Goal: Task Accomplishment & Management: Manage account settings

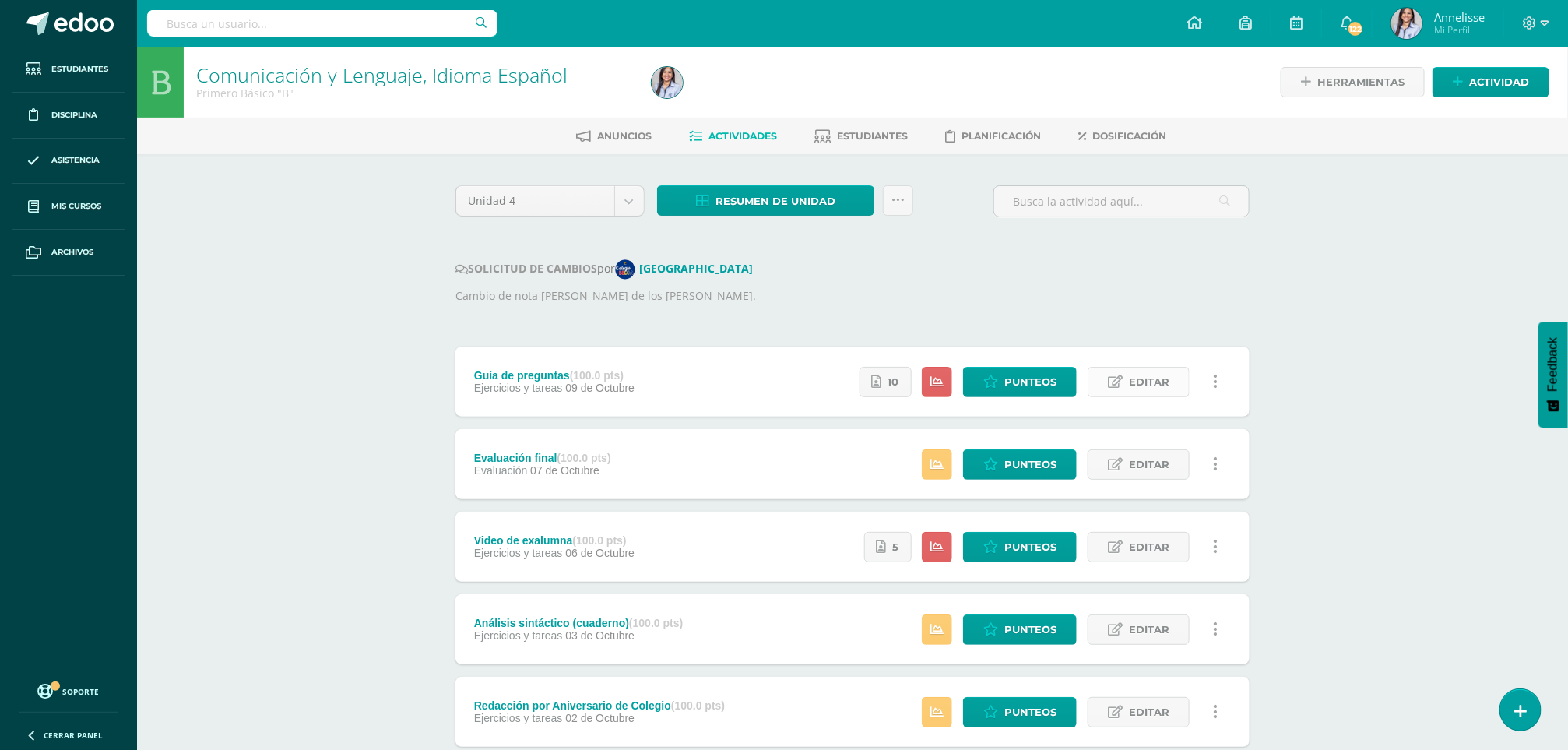
click at [1130, 388] on span "Editar" at bounding box center [1148, 382] width 40 height 29
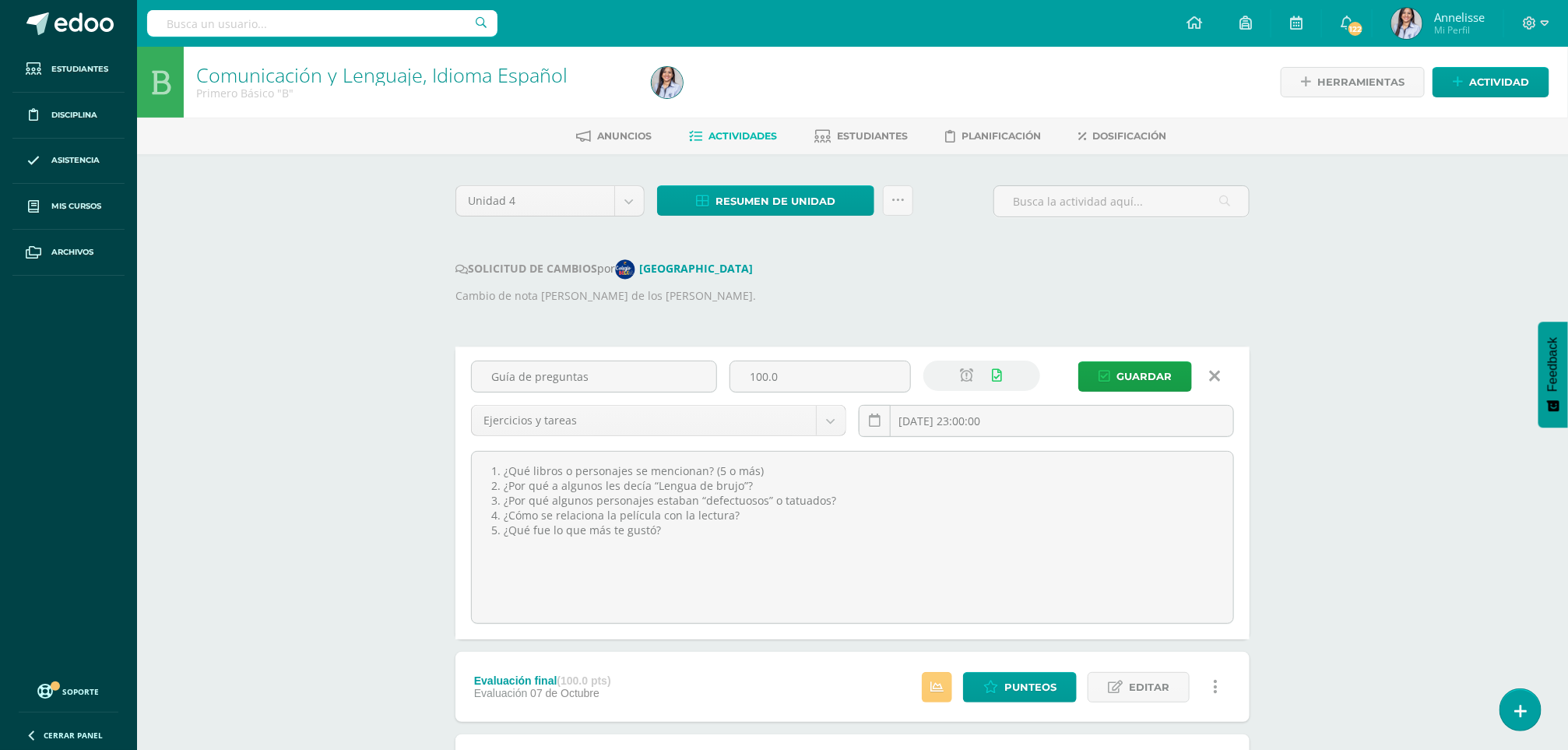
click at [1224, 382] on link at bounding box center [1215, 377] width 39 height 30
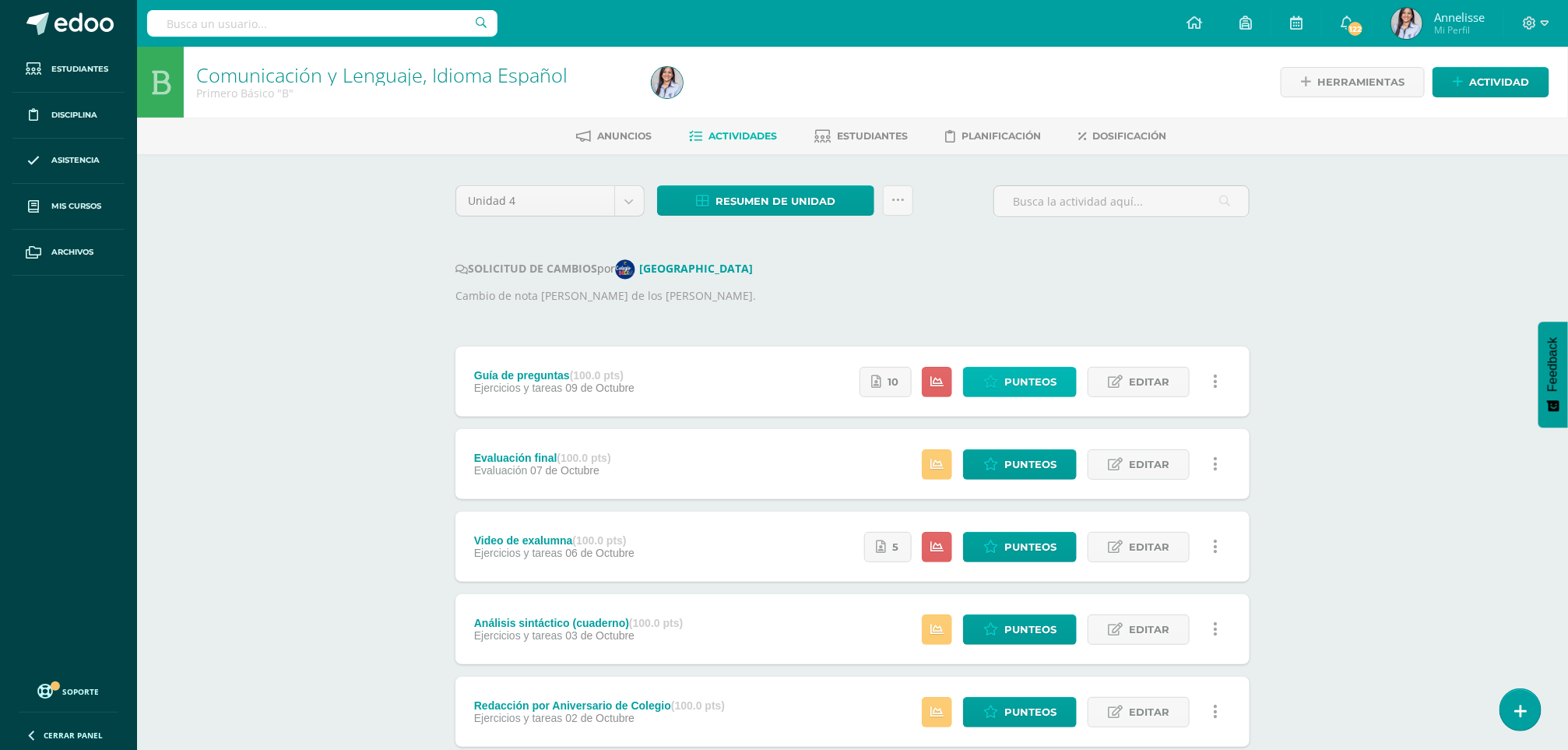
click at [1038, 386] on span "Punteos" at bounding box center [1030, 382] width 52 height 29
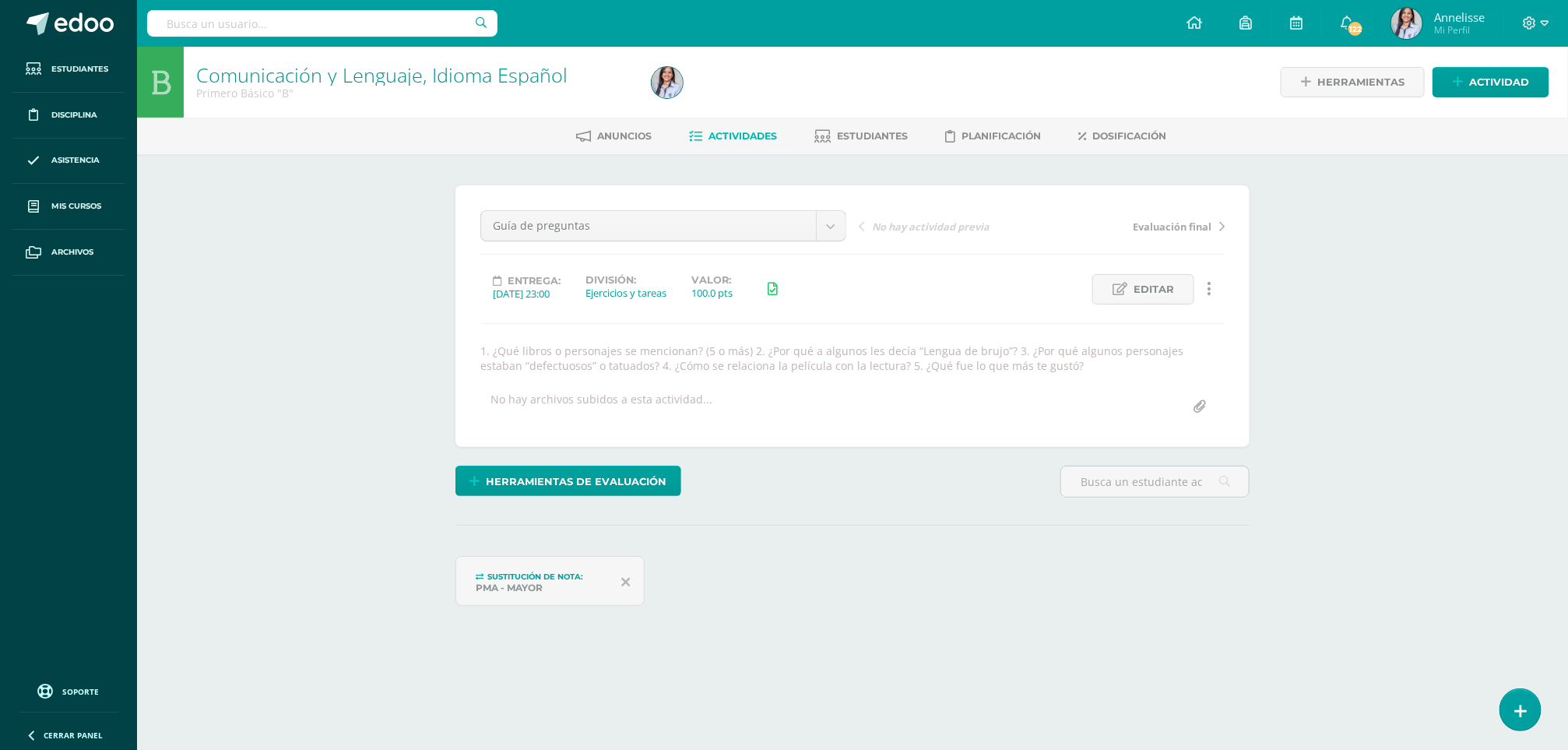
click at [224, 545] on div "Comunicación y Lenguaje, Idioma Español Primero Básico "B" Herramientas Detalle…" at bounding box center [852, 378] width 1431 height 662
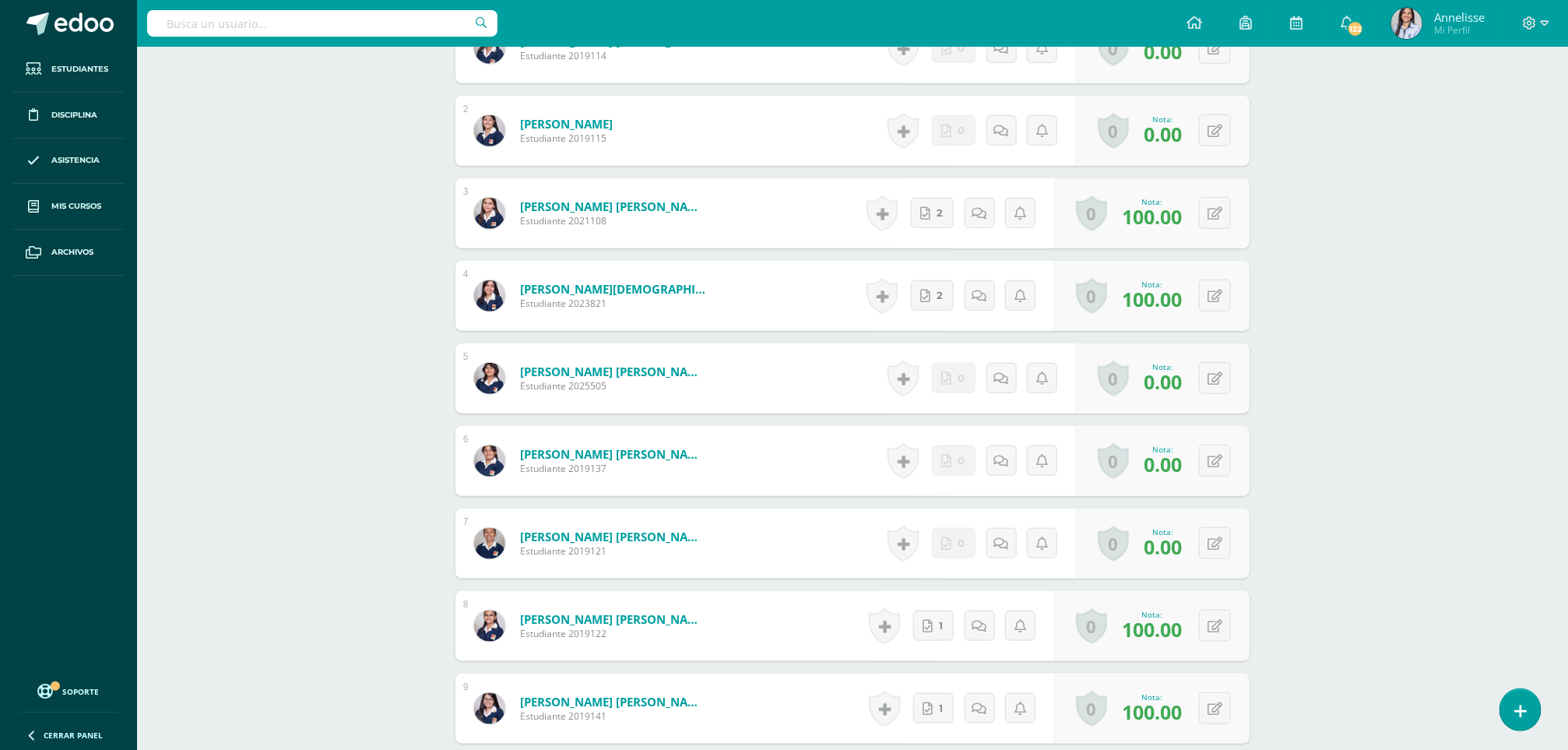
scroll to position [654, 0]
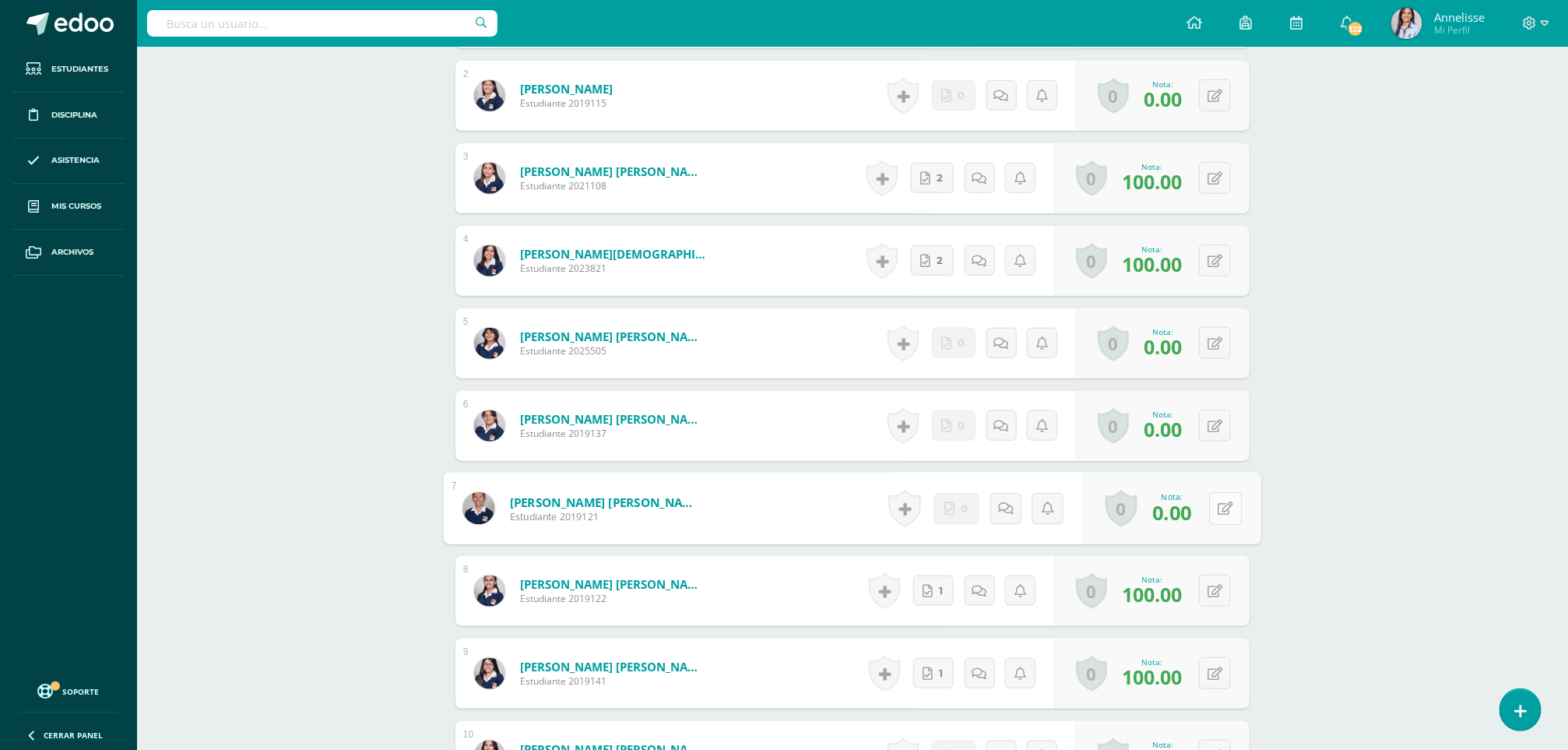
click at [1210, 521] on button at bounding box center [1225, 508] width 33 height 33
click at [1072, 521] on input "0.00" at bounding box center [1052, 513] width 62 height 31
type input "0"
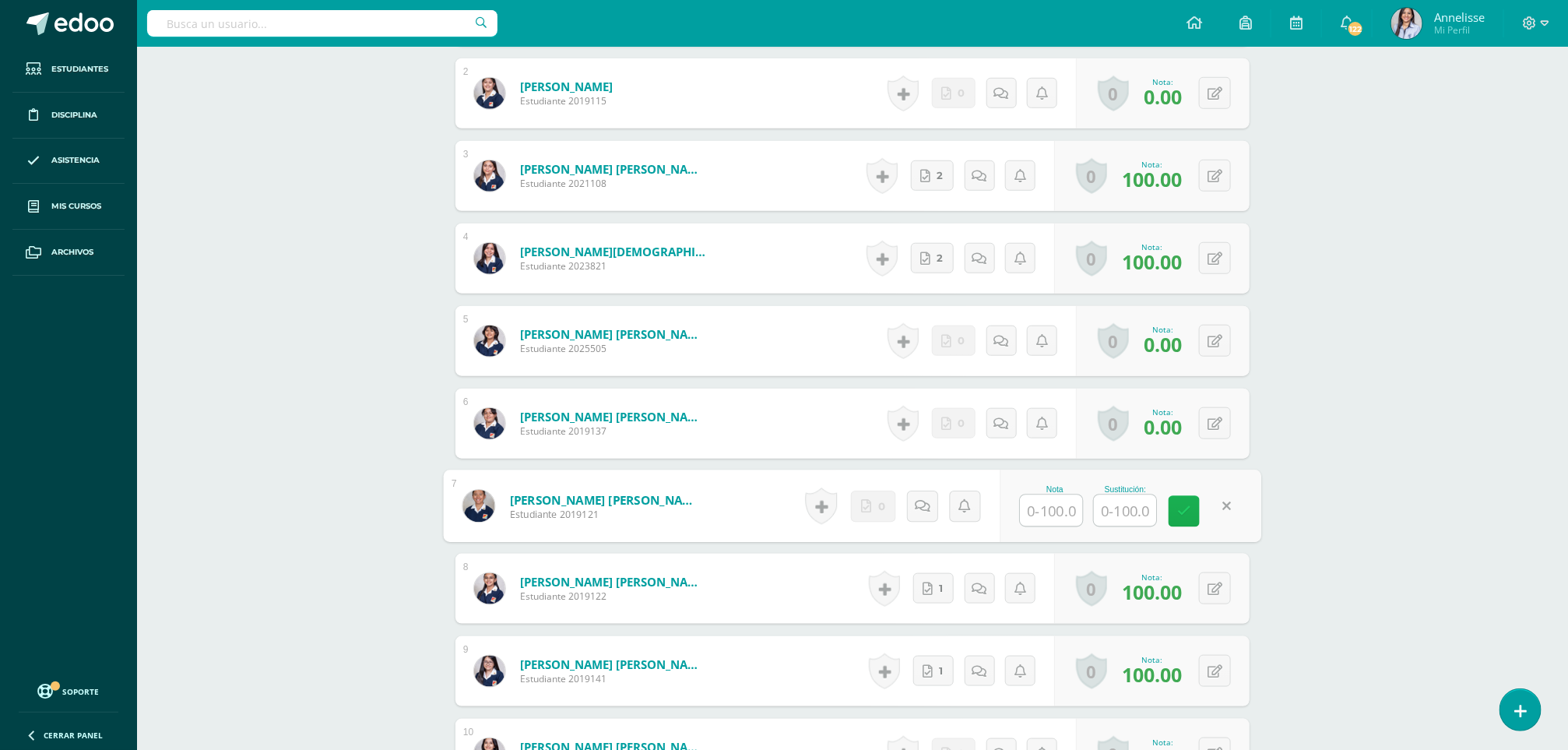
click at [1174, 527] on link at bounding box center [1184, 511] width 31 height 31
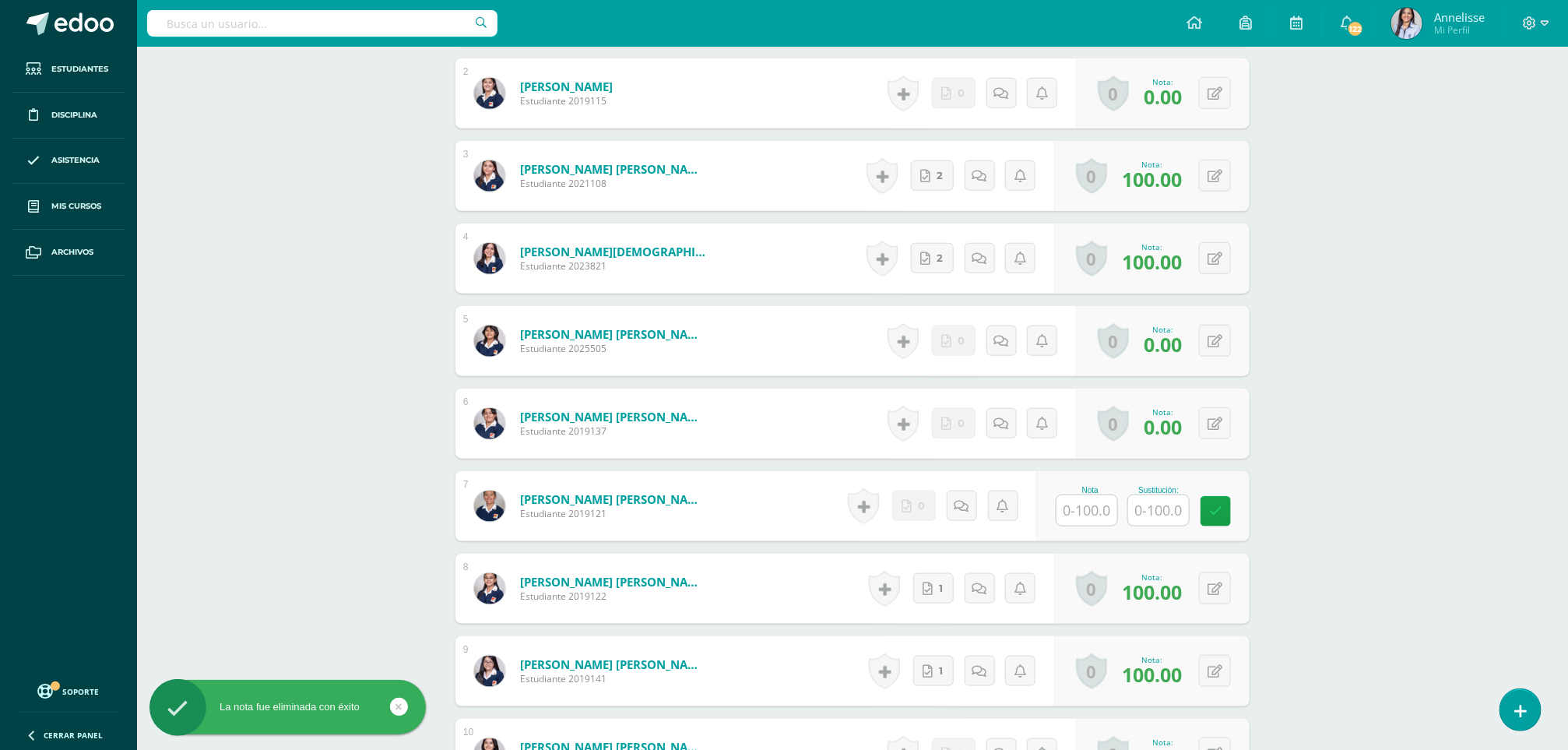
click at [1374, 515] on div "Comunicación y Lenguaje, Idioma Español Primero Básico "B" Herramientas Detalle…" at bounding box center [852, 714] width 1431 height 2650
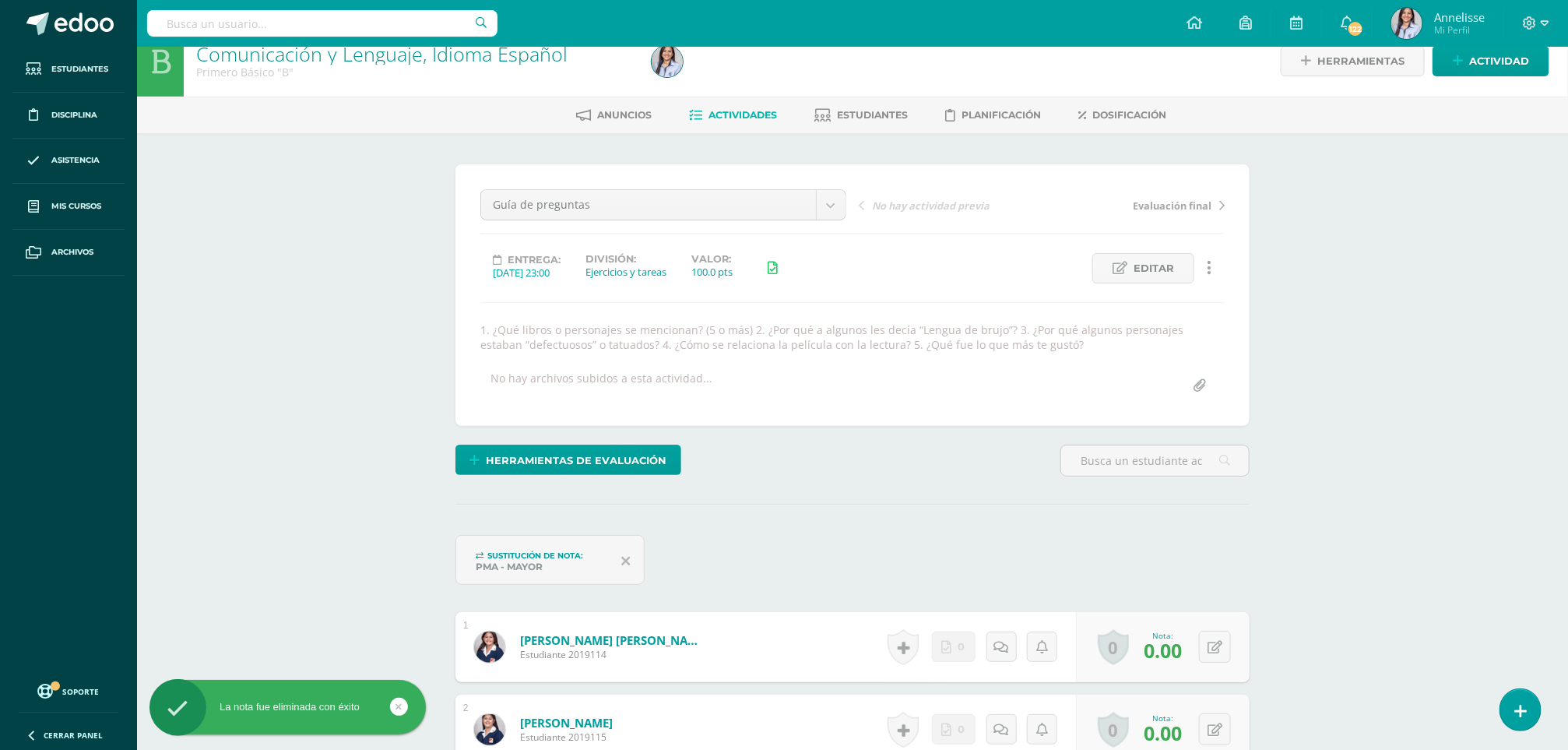
scroll to position [0, 0]
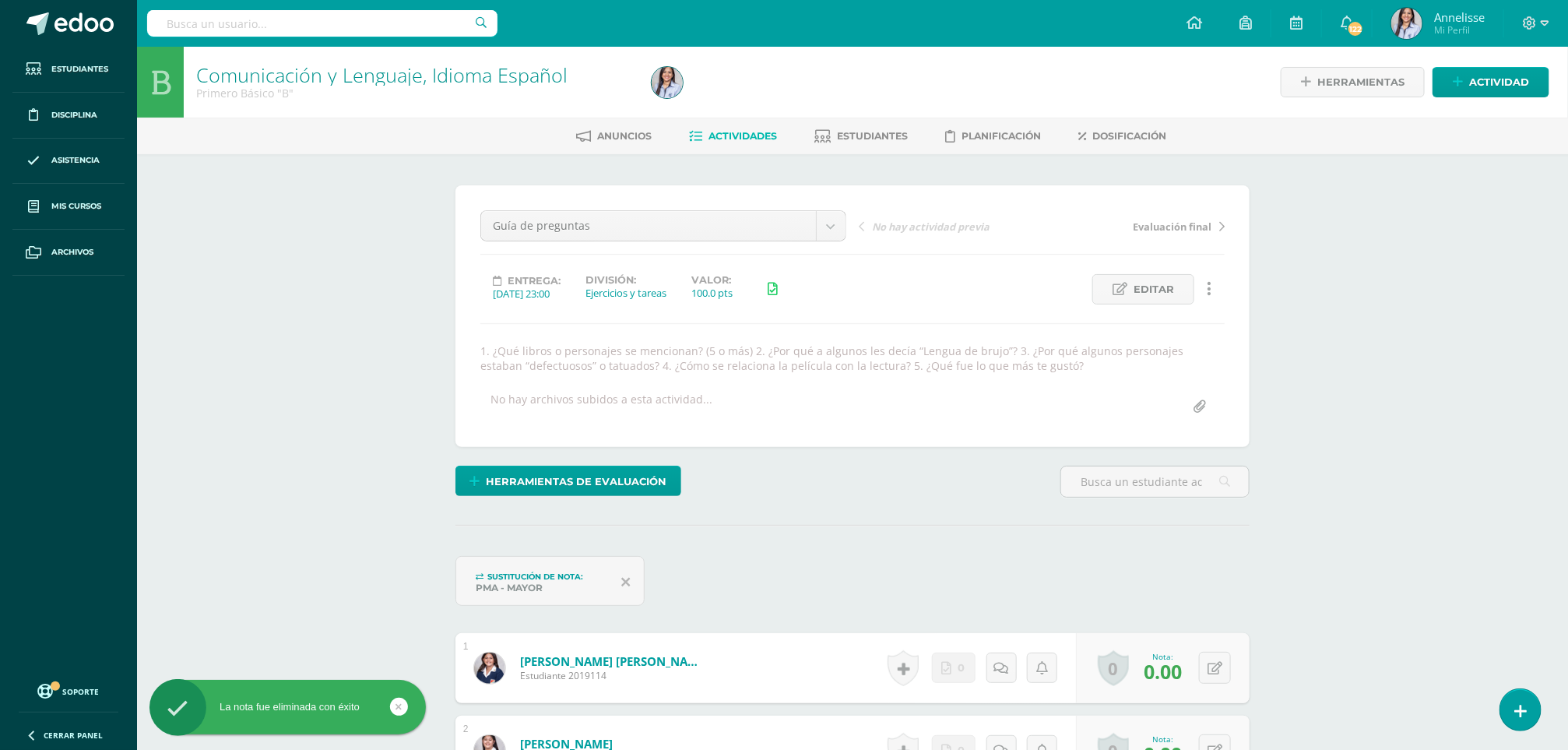
click at [726, 130] on span "Actividades" at bounding box center [742, 136] width 68 height 11
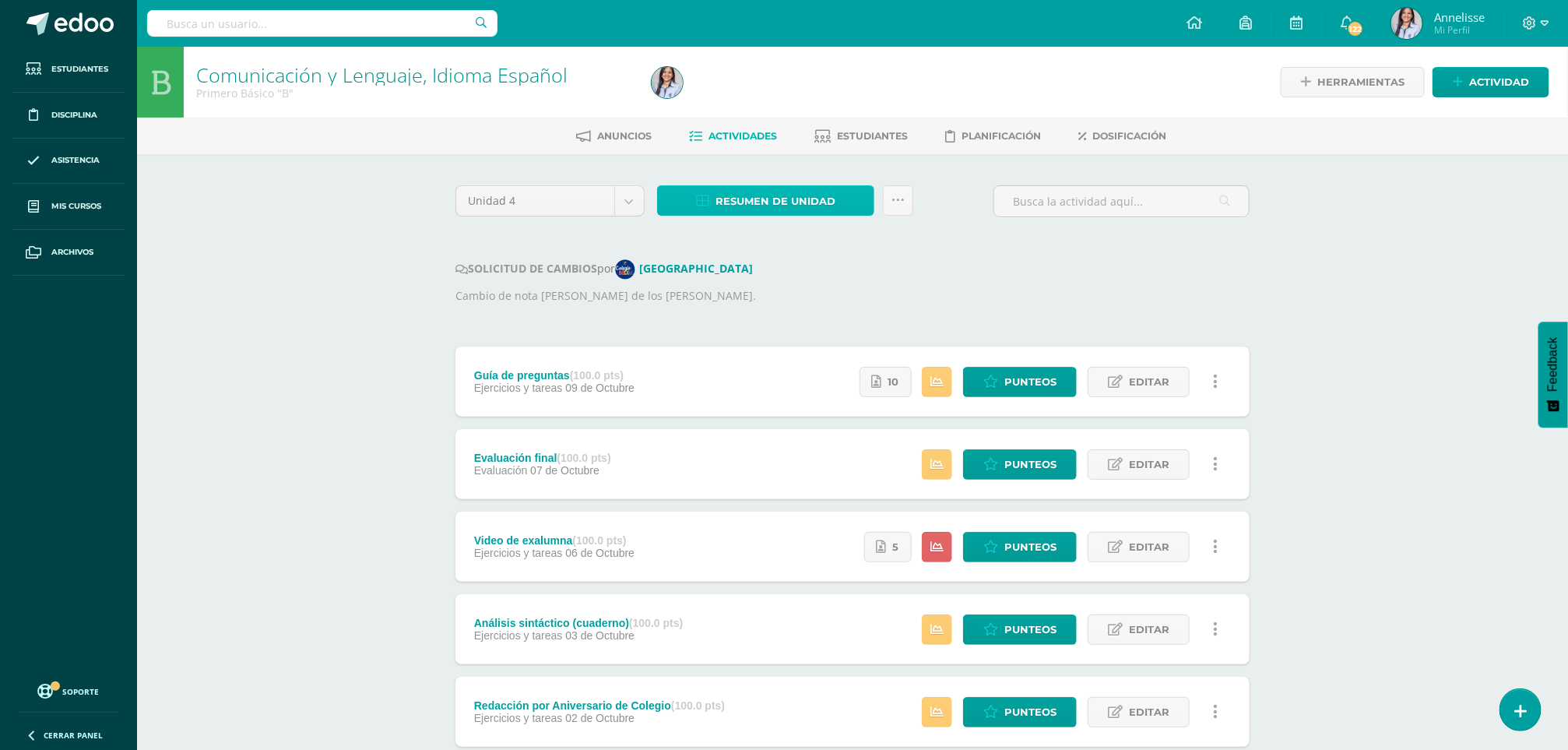
click at [747, 201] on span "Resumen de unidad" at bounding box center [775, 201] width 120 height 29
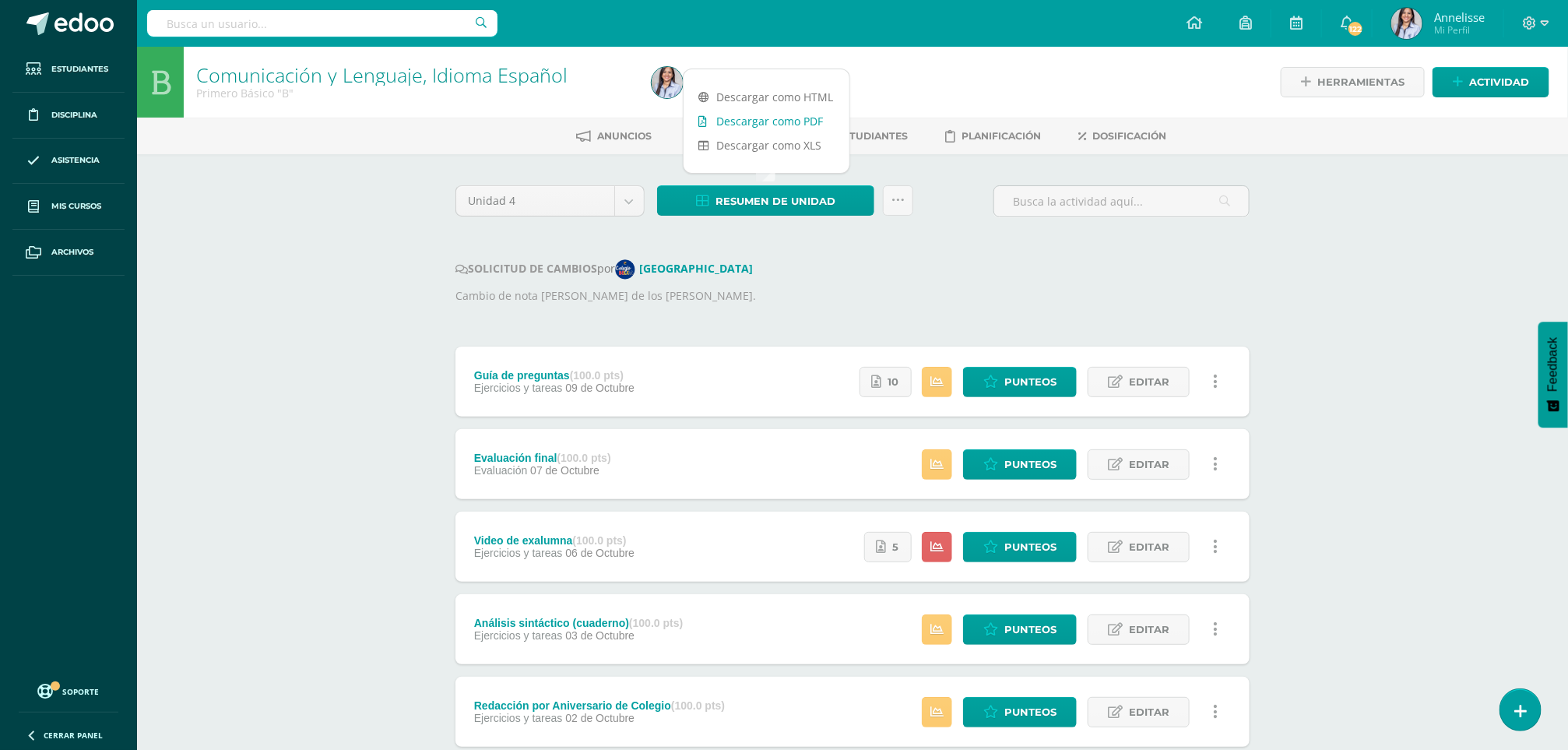
click at [743, 122] on link "Descargar como PDF" at bounding box center [766, 121] width 166 height 24
click at [285, 535] on div "Comunicación y Lenguaje, Idioma Español Primero Básico "B" Herramientas Detalle…" at bounding box center [852, 652] width 1431 height 1210
click at [1061, 543] on link "Punteos" at bounding box center [1019, 547] width 113 height 30
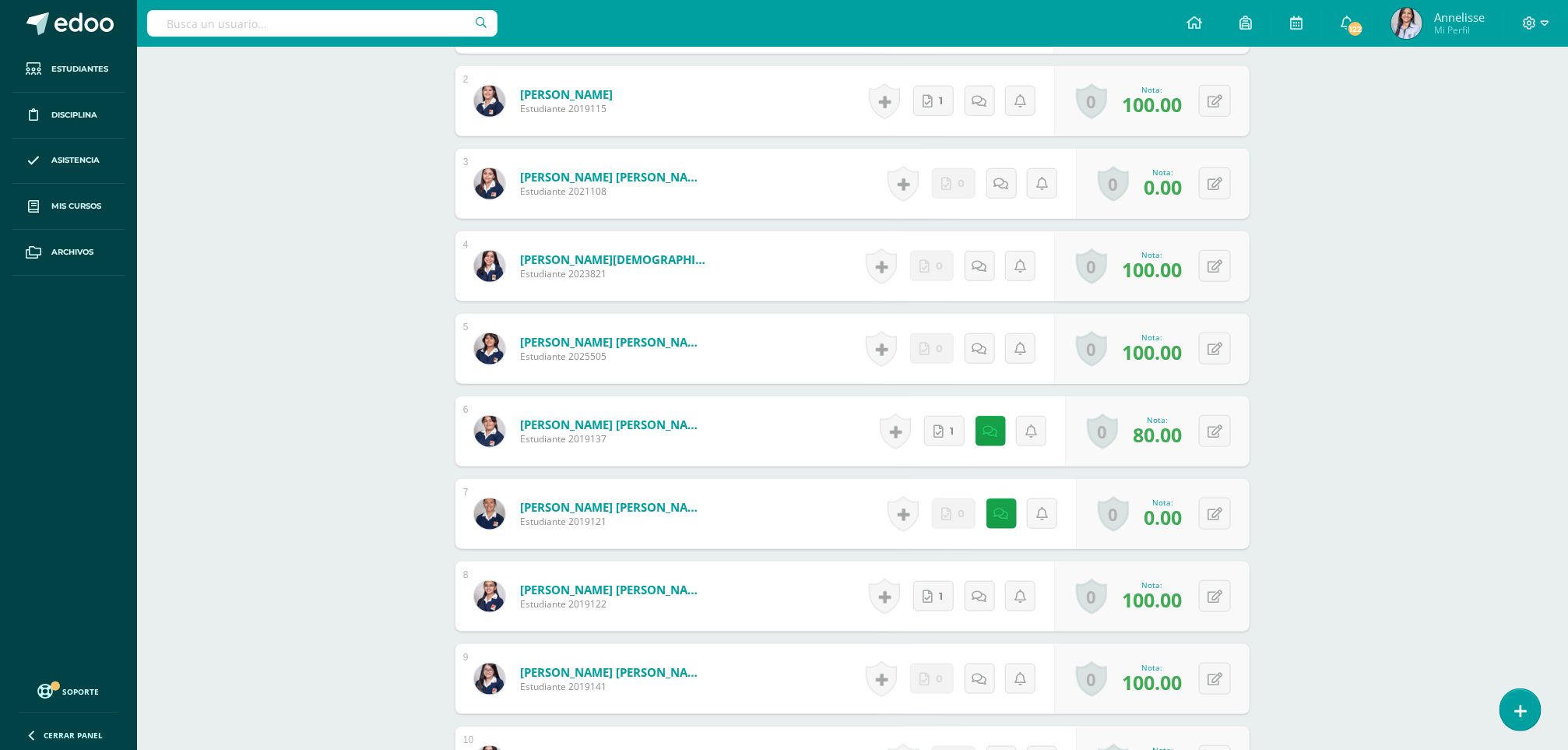
scroll to position [641, 0]
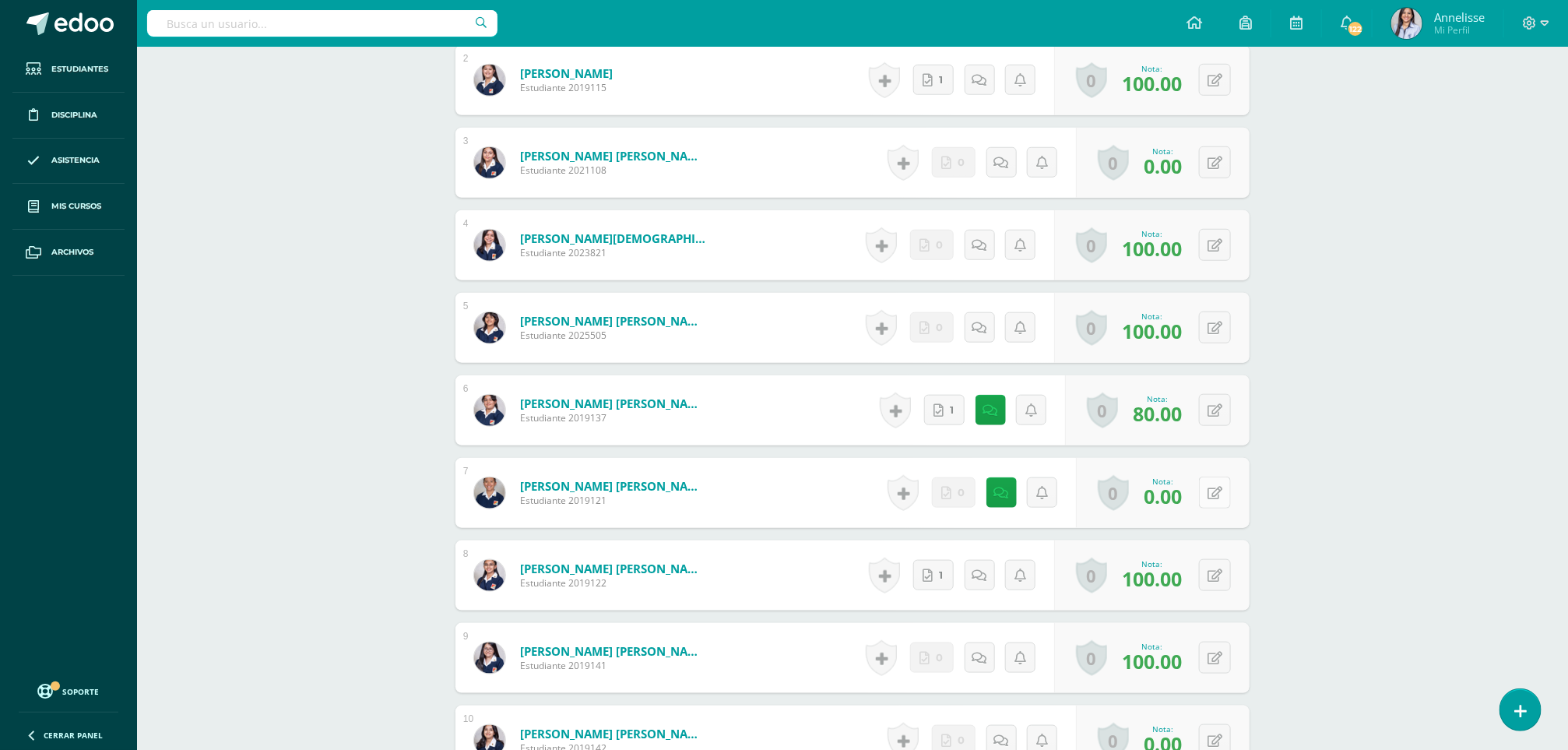
click at [1219, 491] on icon at bounding box center [1215, 493] width 15 height 13
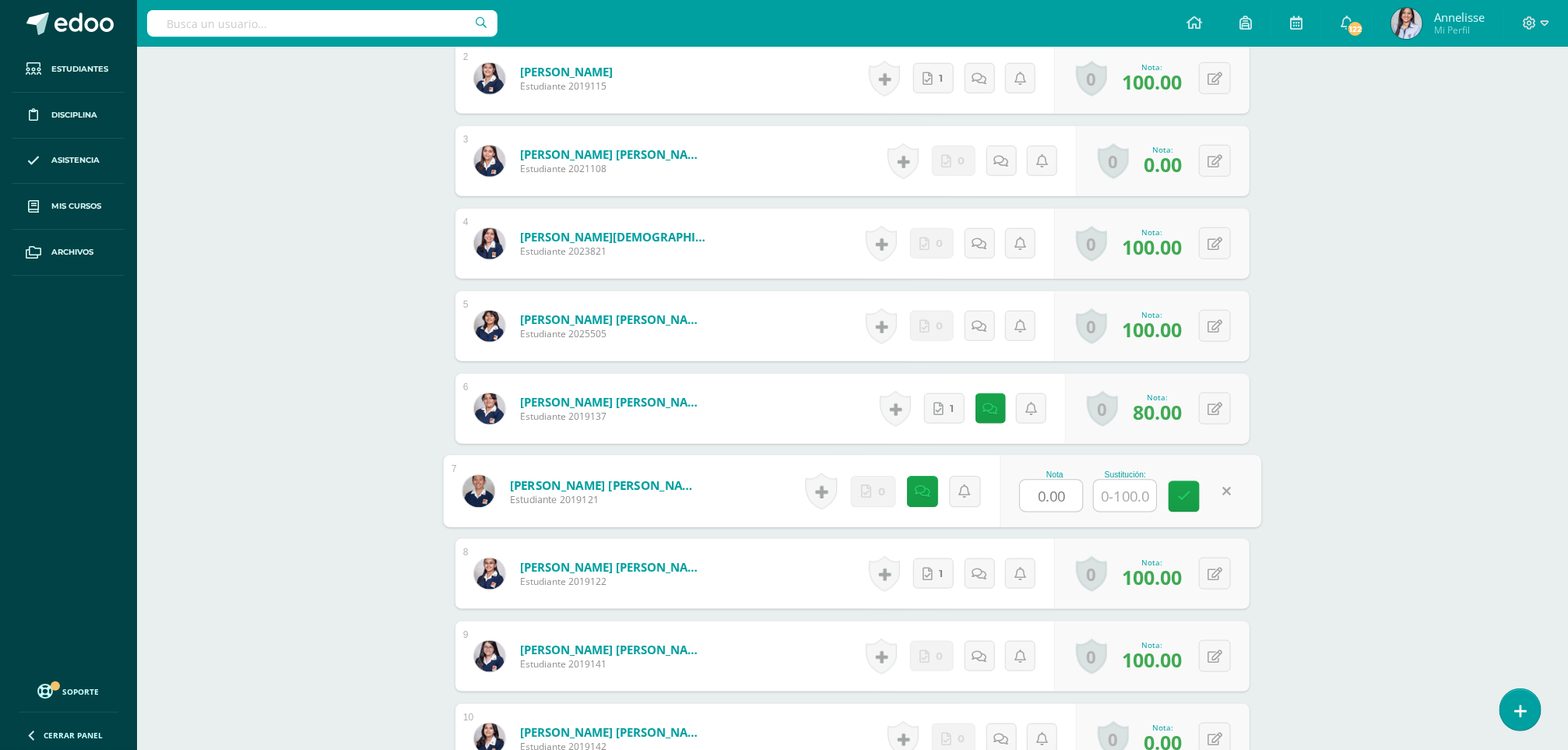
drag, startPoint x: 1066, startPoint y: 495, endPoint x: 1008, endPoint y: 494, distance: 58.0
click at [1008, 494] on div "Nota 0.00 Sustitución:" at bounding box center [1129, 491] width 261 height 72
click at [1174, 503] on link at bounding box center [1184, 495] width 31 height 31
click at [379, 393] on div "Comunicación y Lenguaje, Idioma Español Primero Básico "B" Herramientas Detalle…" at bounding box center [852, 714] width 1431 height 2621
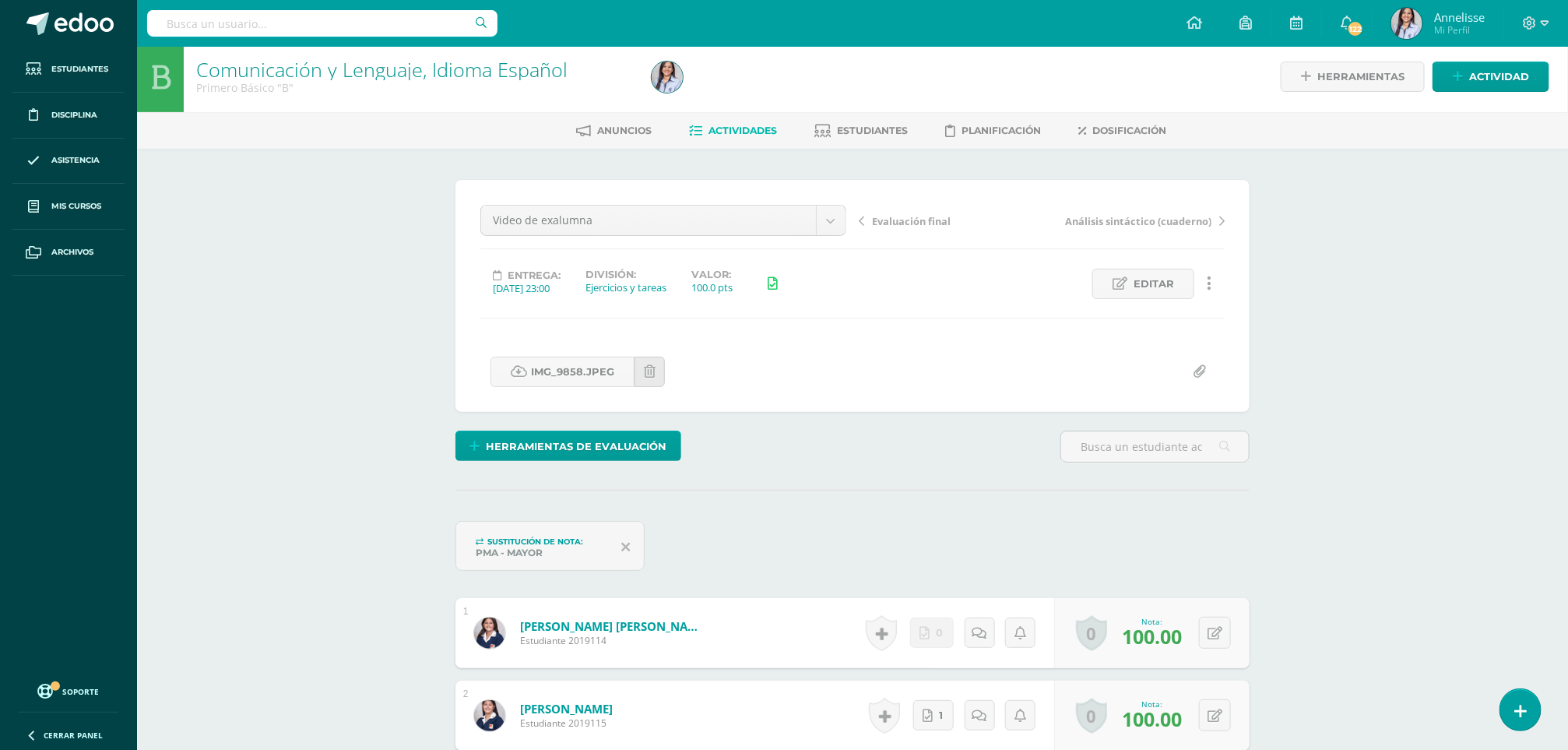
scroll to position [0, 0]
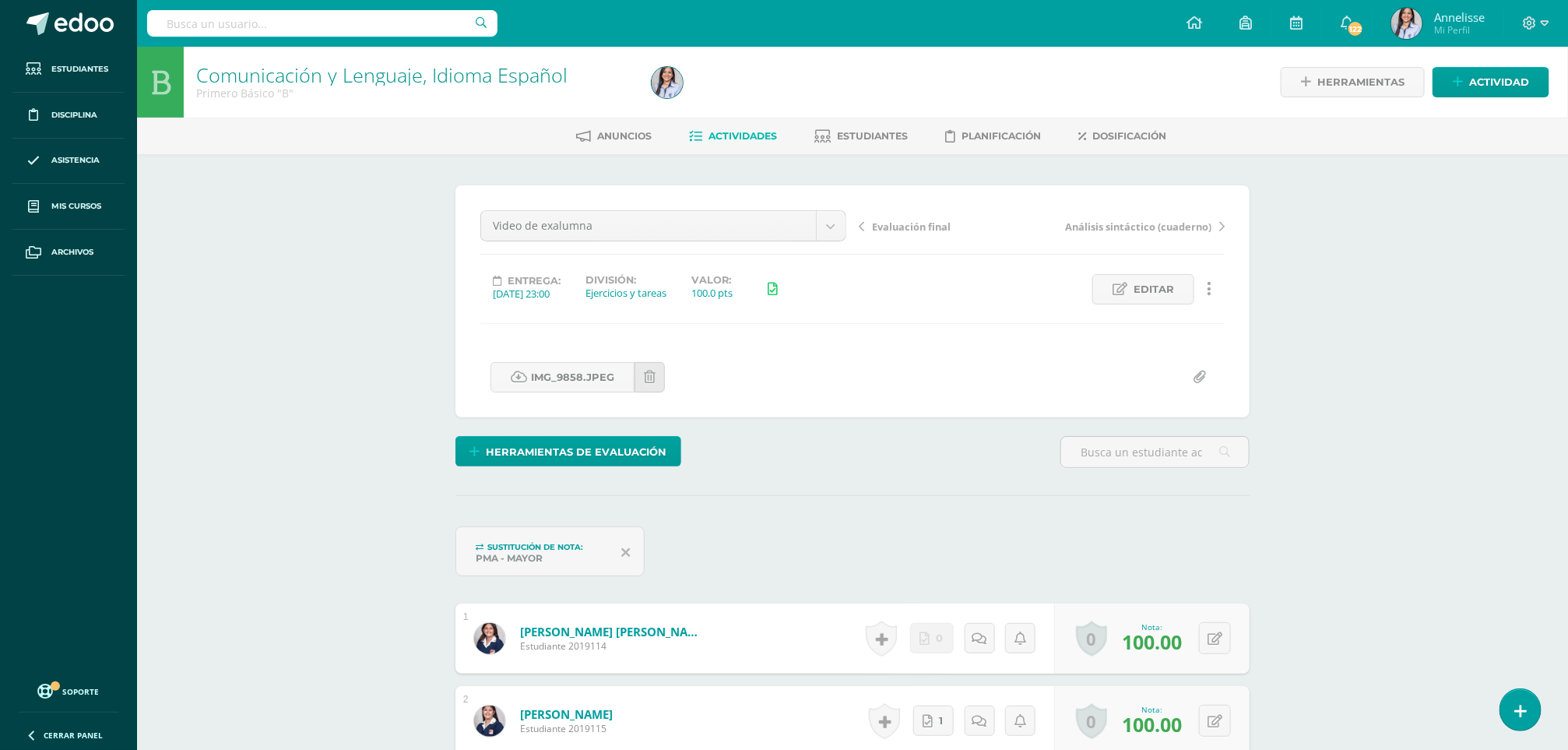
drag, startPoint x: 752, startPoint y: 139, endPoint x: 736, endPoint y: 134, distance: 16.8
click at [736, 134] on span "Actividades" at bounding box center [742, 136] width 68 height 11
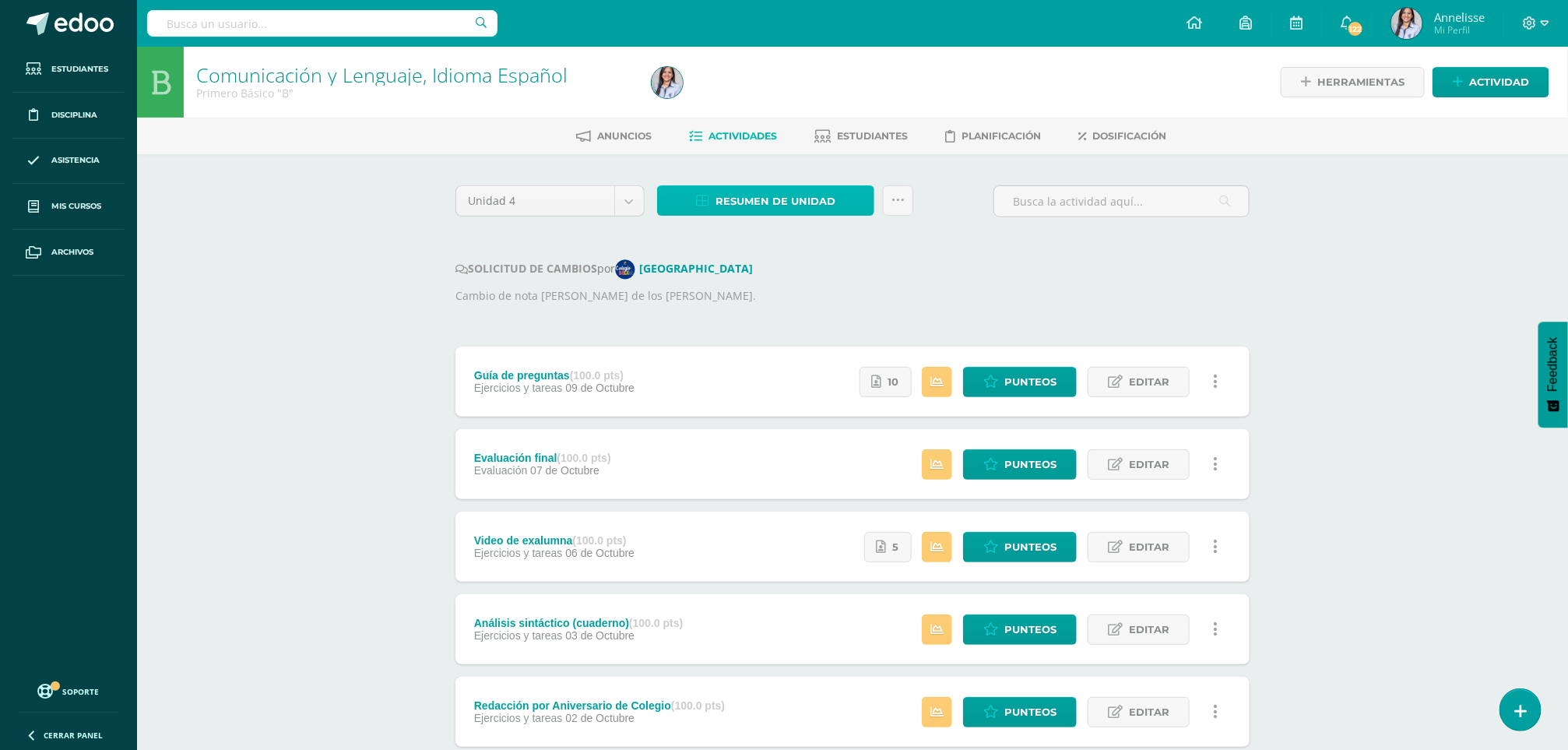
click at [776, 206] on span "Resumen de unidad" at bounding box center [775, 201] width 120 height 29
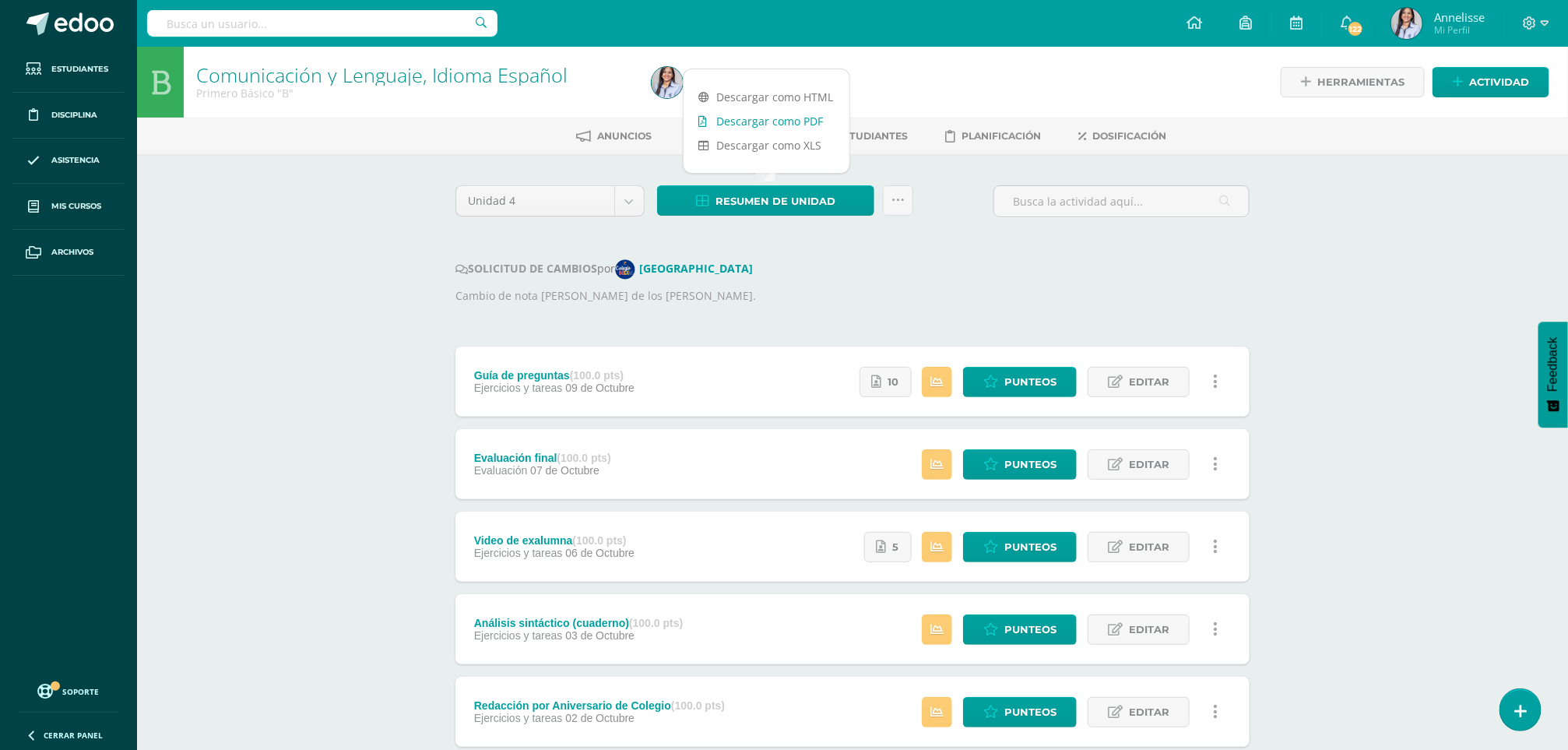
click at [733, 112] on link "Descargar como PDF" at bounding box center [766, 121] width 166 height 24
click at [1011, 551] on span "Punteos" at bounding box center [1030, 547] width 52 height 29
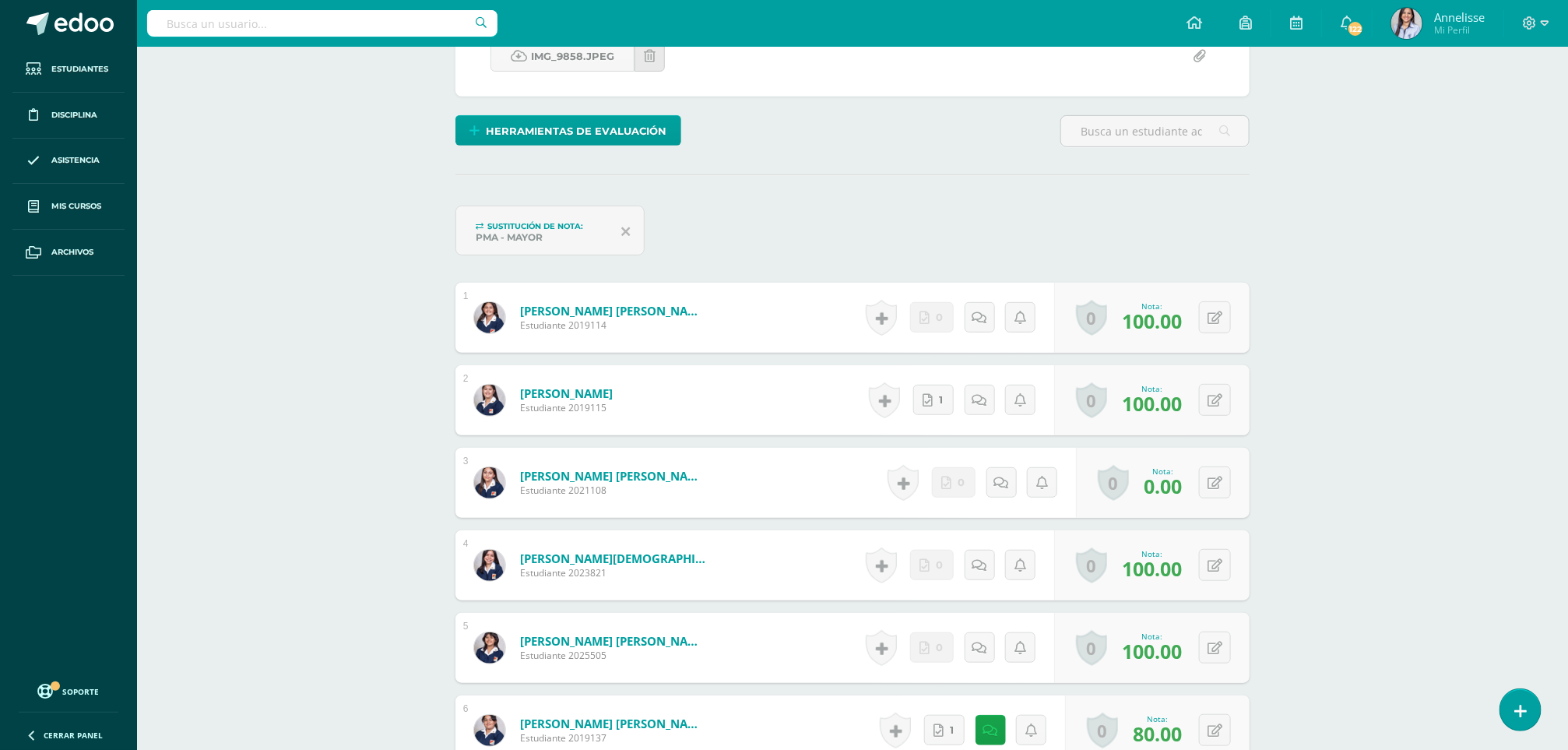
scroll to position [608, 0]
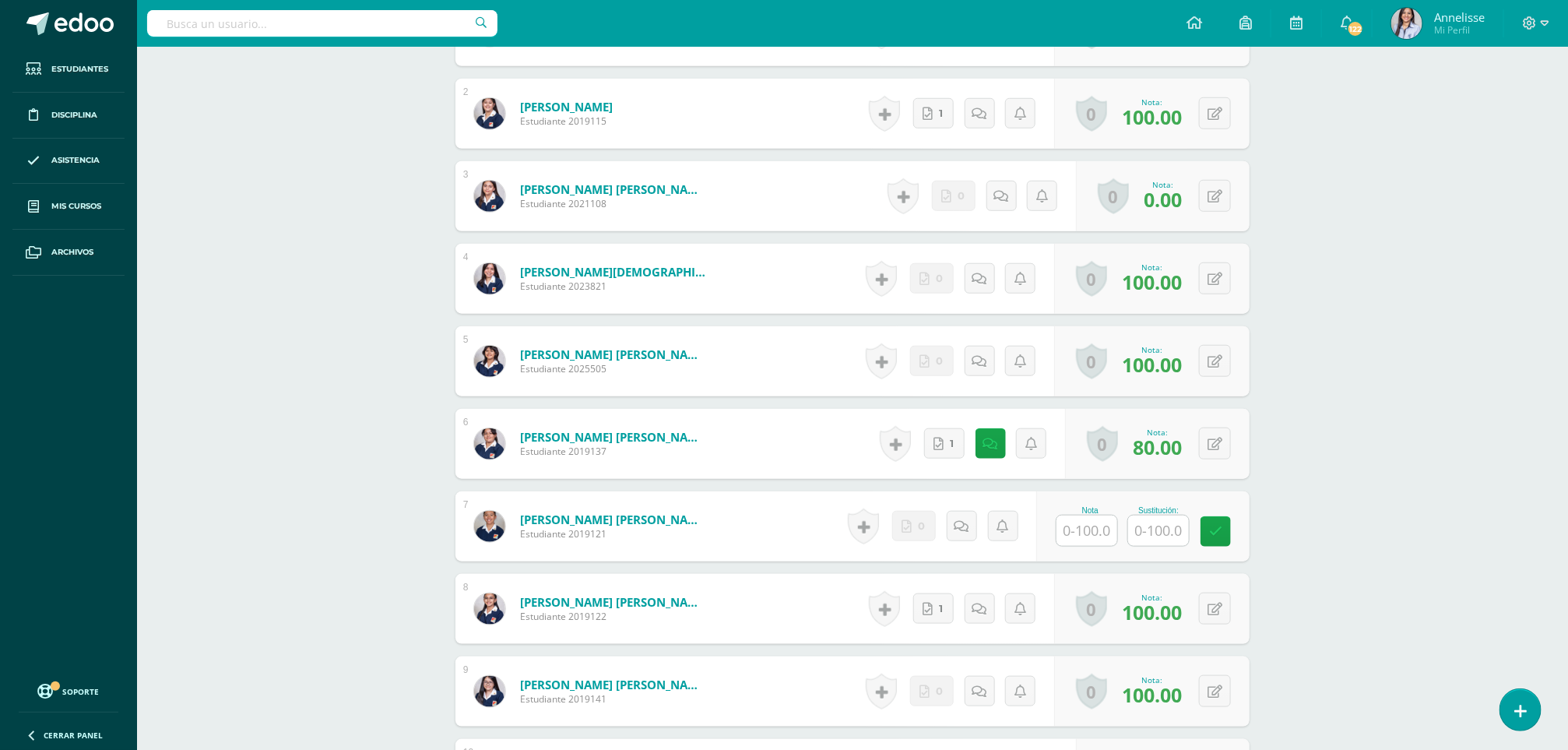
click at [1103, 531] on input "text" at bounding box center [1086, 531] width 61 height 30
type input "0"
click at [1227, 531] on icon at bounding box center [1226, 531] width 14 height 13
click at [1306, 554] on div "Comunicación y Lenguaje, Idioma Español Primero Básico "B" Herramientas Detalle…" at bounding box center [852, 749] width 1431 height 2621
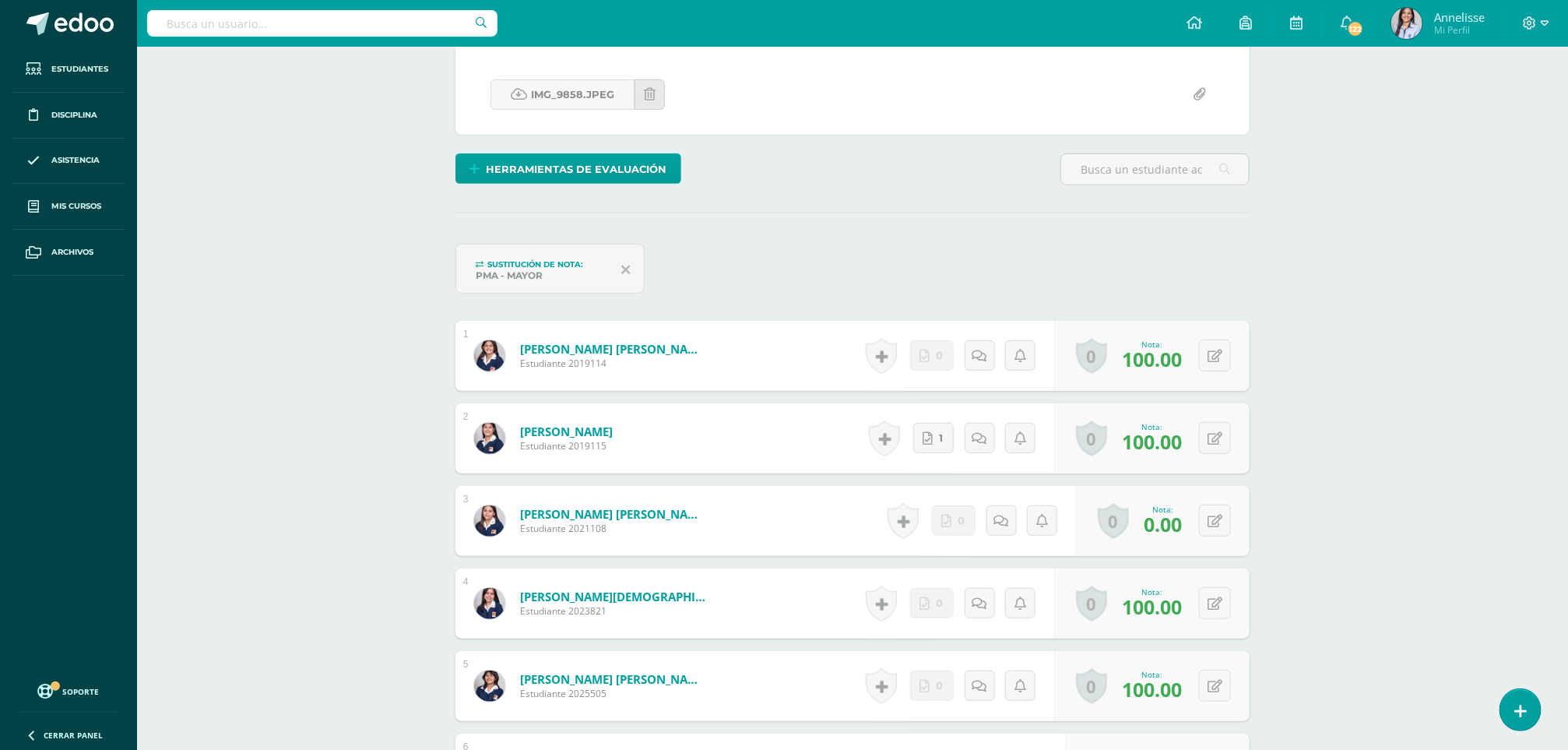
scroll to position [0, 0]
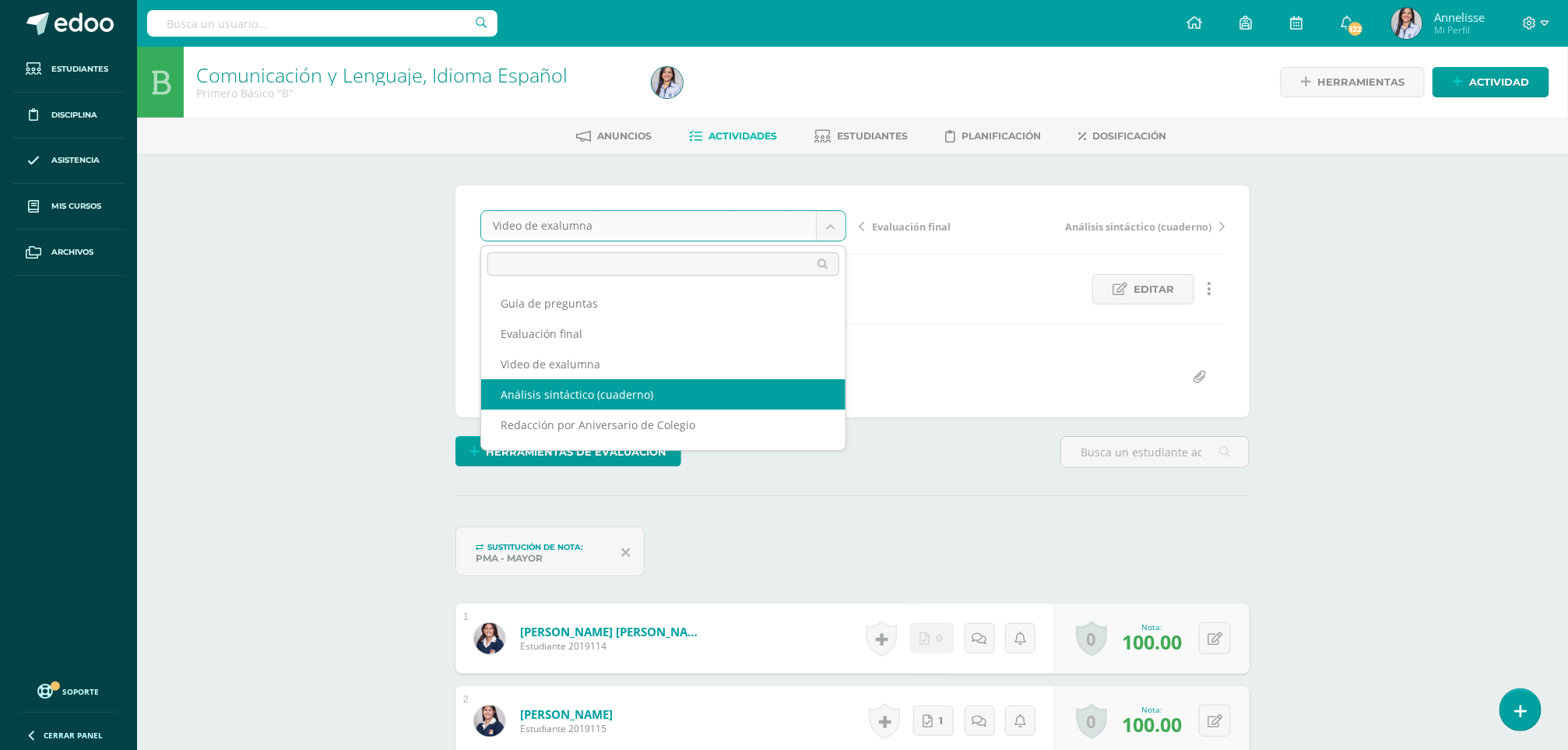
select select "/dashboard/teacher/grade-activity/130364/"
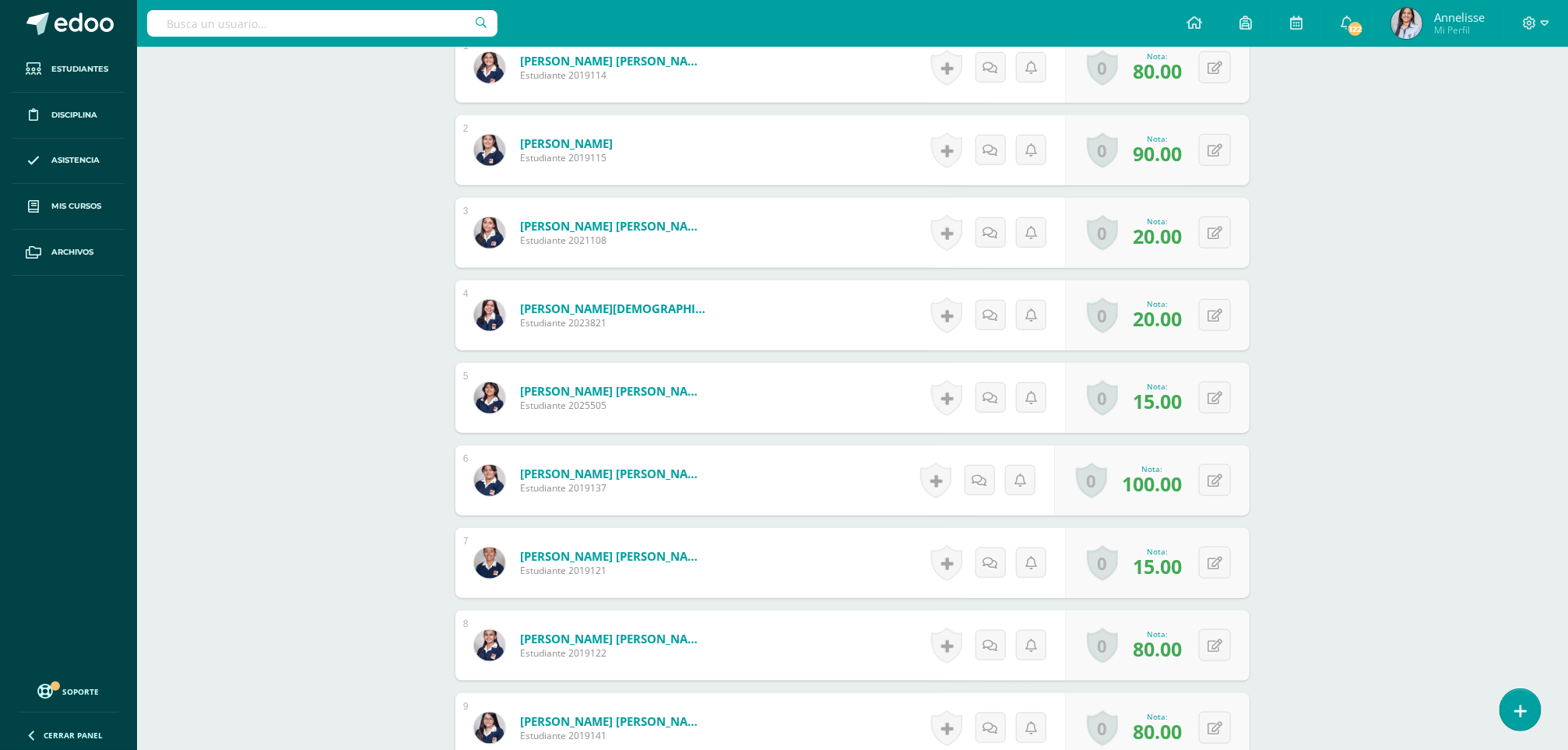
scroll to position [576, 0]
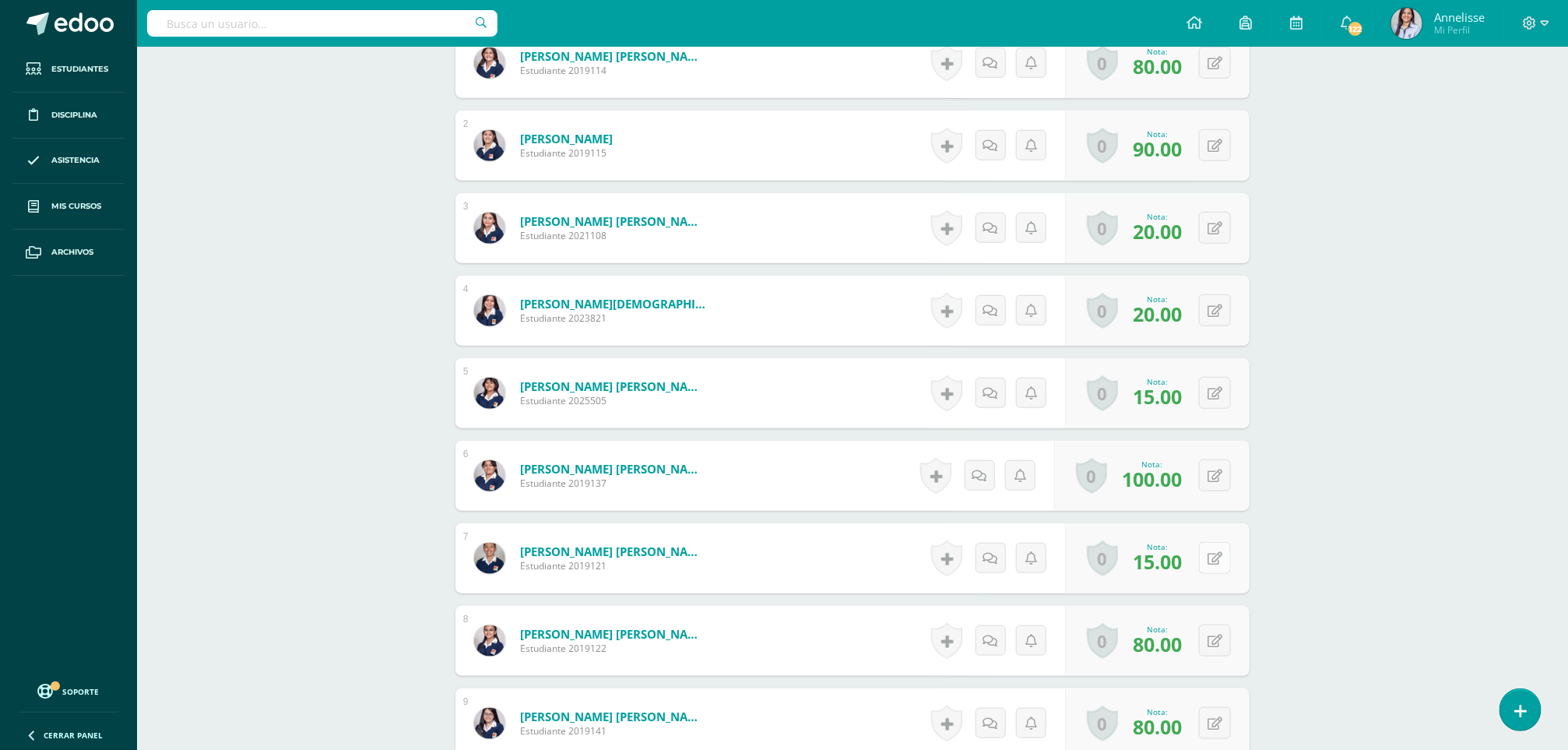
click at [1205, 557] on button at bounding box center [1215, 558] width 32 height 32
drag, startPoint x: 1070, startPoint y: 563, endPoint x: 1023, endPoint y: 563, distance: 47.0
click at [1023, 563] on input "15.00" at bounding box center [1052, 562] width 62 height 31
type input "45"
click at [1182, 570] on icon at bounding box center [1184, 563] width 14 height 13
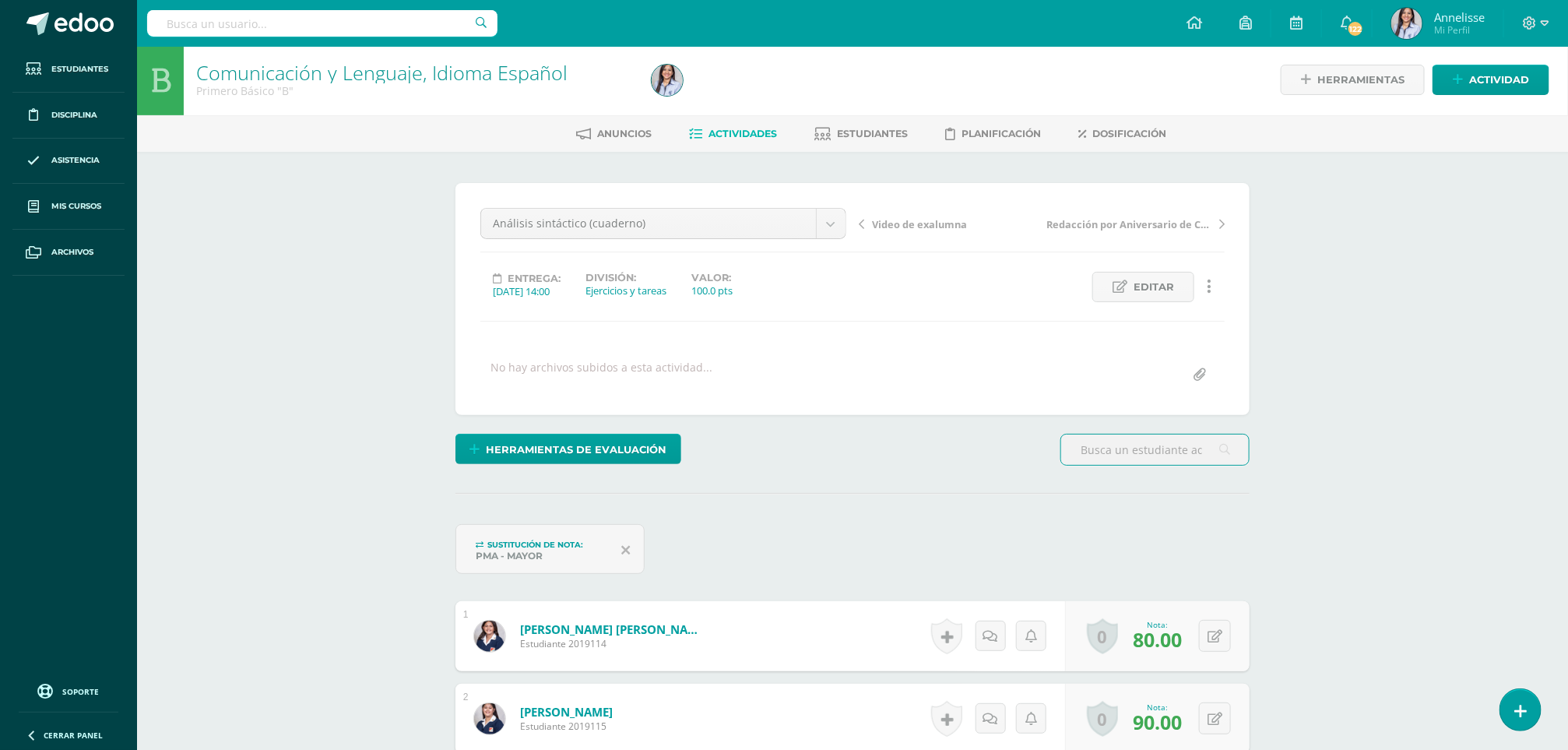
scroll to position [3, 0]
click at [756, 142] on link "Actividades" at bounding box center [733, 133] width 88 height 25
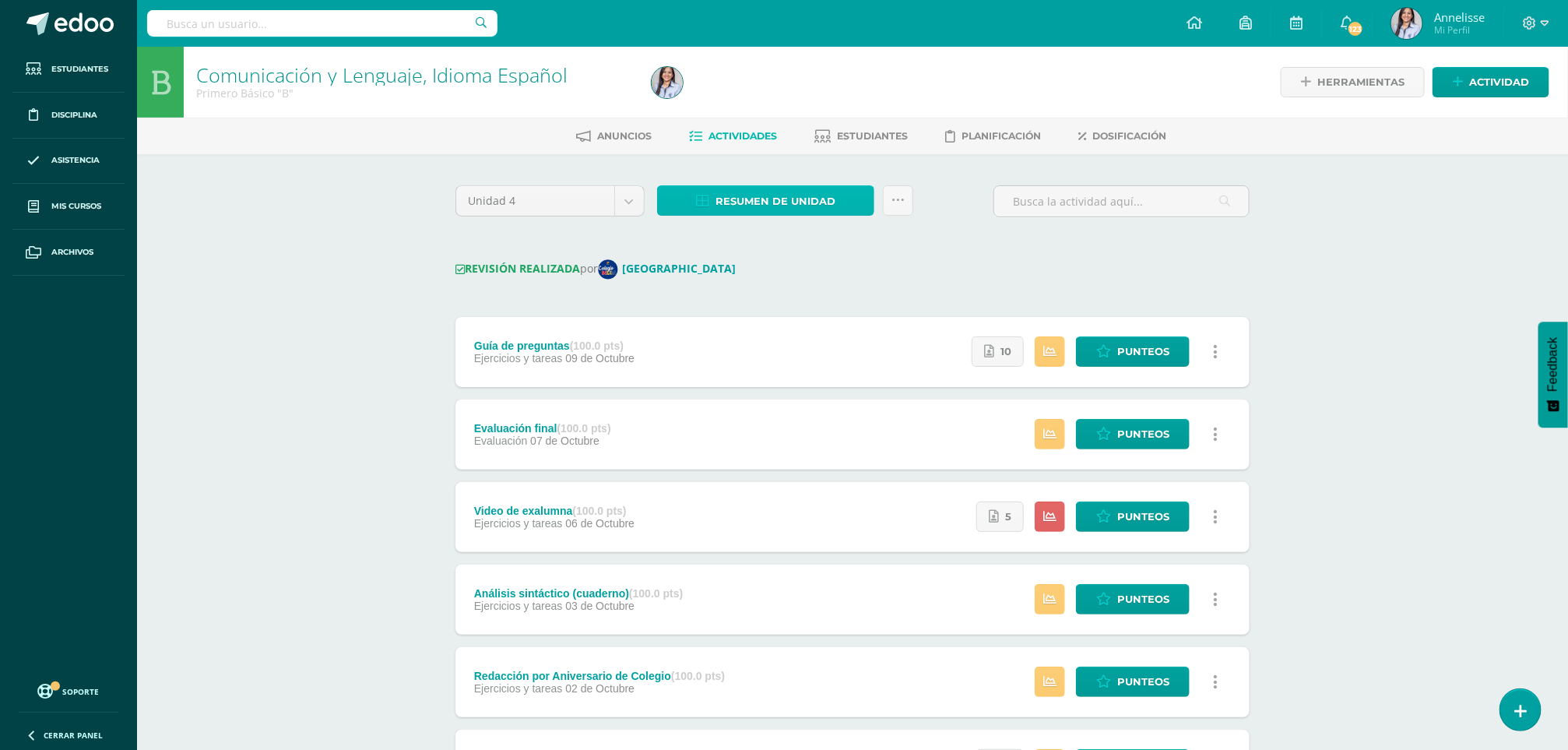
click at [750, 208] on span "Resumen de unidad" at bounding box center [775, 201] width 120 height 29
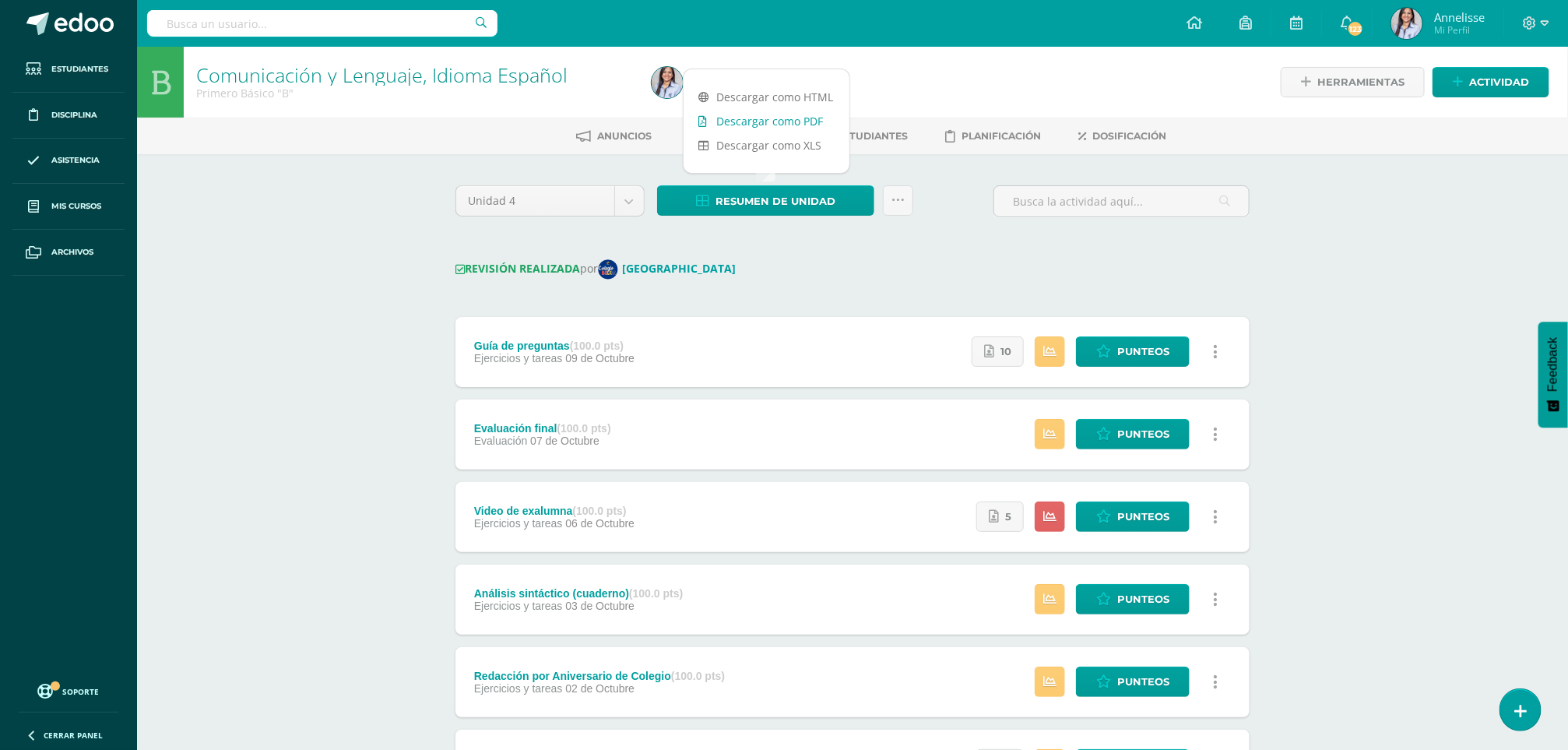
click at [762, 117] on link "Descargar como PDF" at bounding box center [766, 121] width 166 height 24
click at [918, 131] on ul "Anuncios Actividades Estudiantes Planificación Dosificación" at bounding box center [871, 135] width 1431 height 25
click at [903, 133] on span "Estudiantes" at bounding box center [873, 136] width 71 height 11
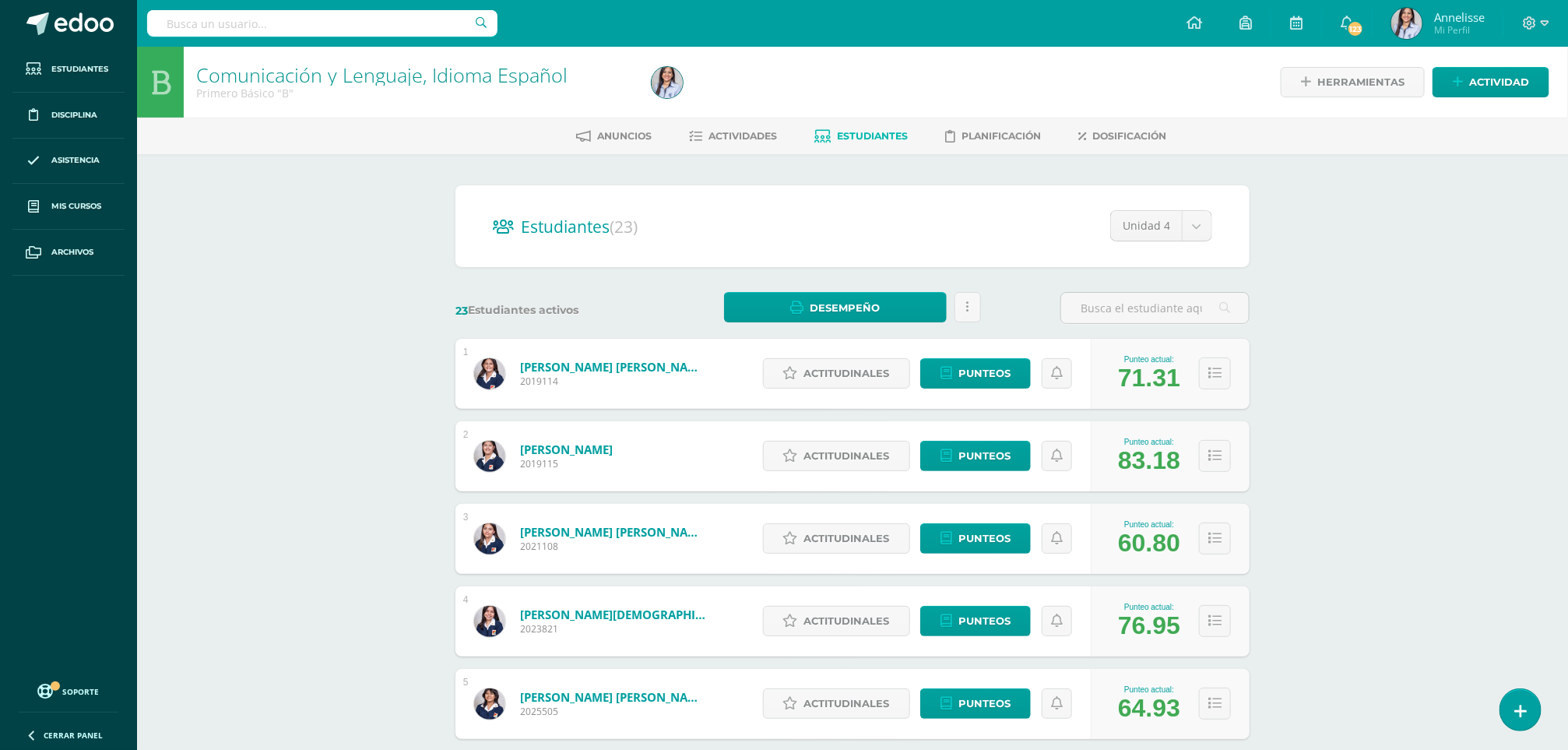
click at [402, 549] on div "Comunicación y Lenguaje, Idioma Español Primero Básico "B" Herramientas Detalle…" at bounding box center [852, 648] width 1431 height 1203
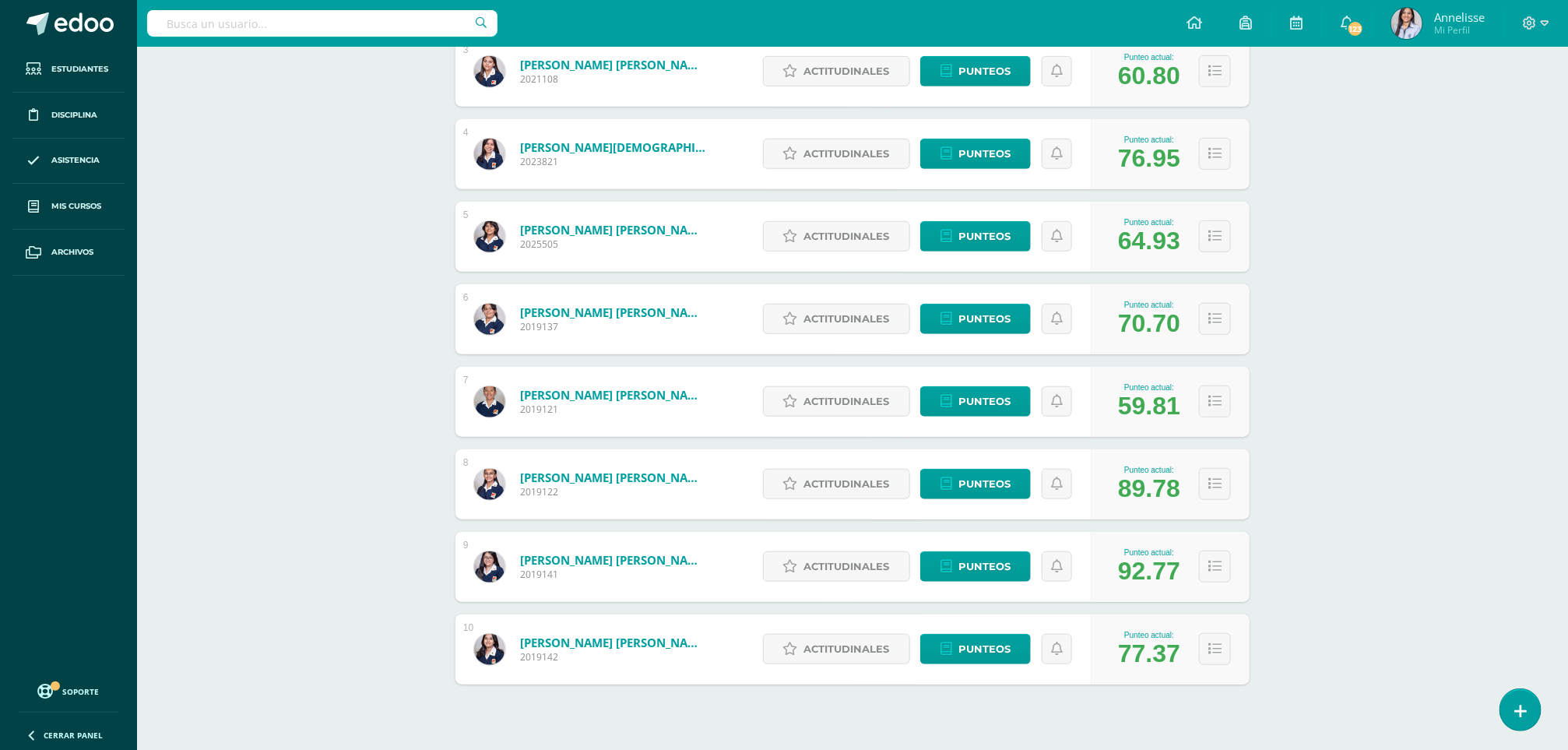
scroll to position [501, 0]
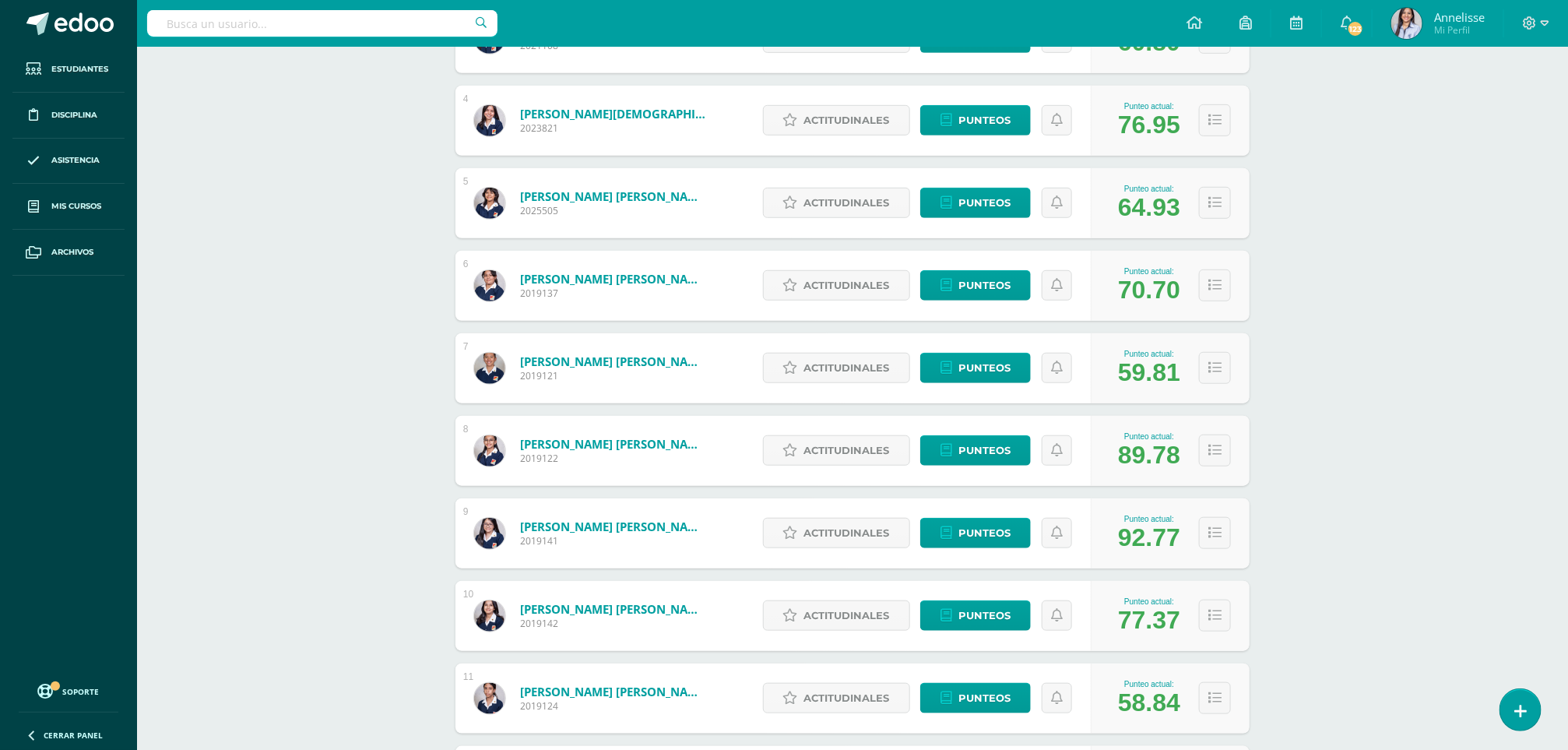
click at [682, 523] on link "Monterroso Ovalle, Emma Valentina" at bounding box center [613, 526] width 187 height 16
